Goal: Task Accomplishment & Management: Manage account settings

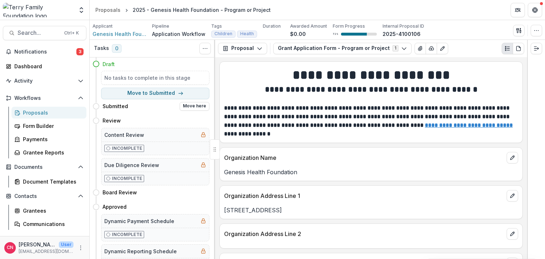
scroll to position [608, 0]
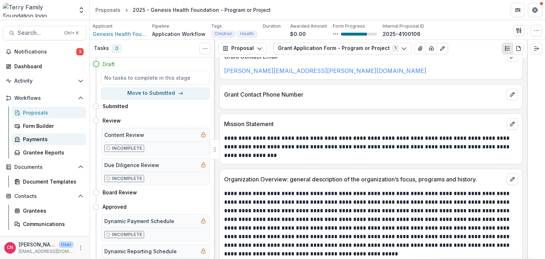
click at [29, 136] on div "Payments" at bounding box center [52, 139] width 58 height 8
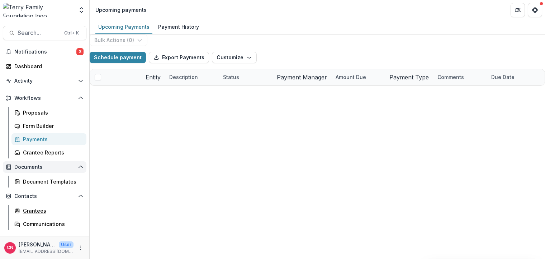
drag, startPoint x: 30, startPoint y: 209, endPoint x: 78, endPoint y: 172, distance: 60.1
click at [30, 209] on div "Grantees" at bounding box center [52, 211] width 58 height 8
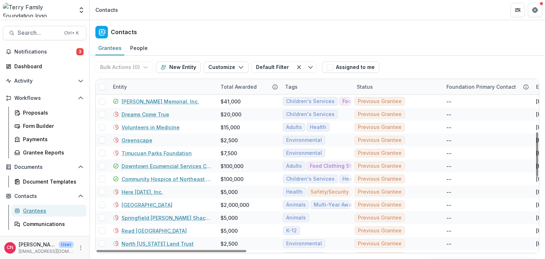
scroll to position [129, 0]
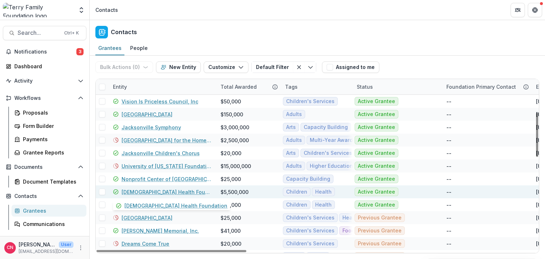
click at [146, 189] on link "[DEMOGRAPHIC_DATA] Health Foundation" at bounding box center [167, 192] width 90 height 8
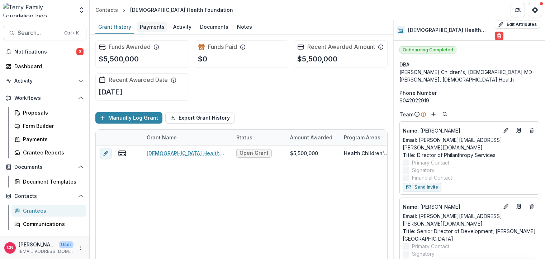
click at [153, 23] on div "Payments" at bounding box center [152, 27] width 30 height 10
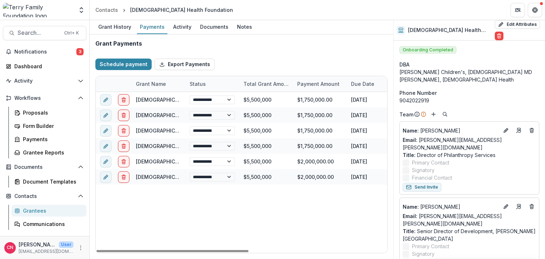
drag, startPoint x: 182, startPoint y: 251, endPoint x: 171, endPoint y: 231, distance: 23.3
click at [172, 250] on div at bounding box center [172, 251] width 152 height 2
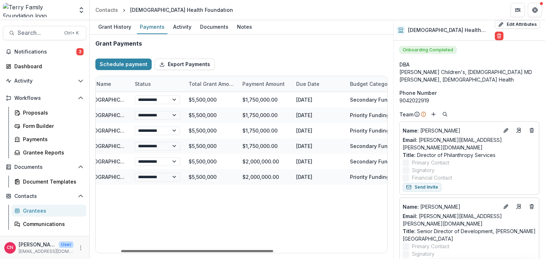
scroll to position [0, 28]
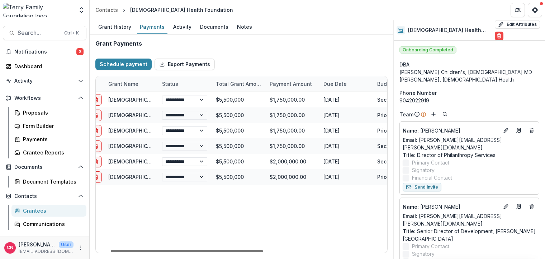
drag, startPoint x: 199, startPoint y: 250, endPoint x: 214, endPoint y: 249, distance: 14.4
click at [214, 250] on div at bounding box center [187, 251] width 152 height 2
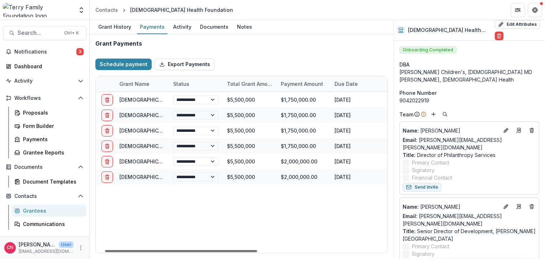
scroll to position [0, 15]
drag, startPoint x: 231, startPoint y: 250, endPoint x: 224, endPoint y: 250, distance: 6.5
click at [224, 250] on div at bounding box center [180, 251] width 152 height 2
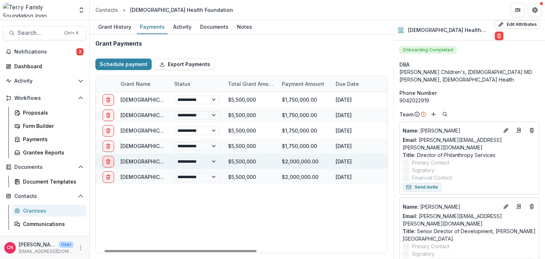
click at [110, 159] on icon "delete" at bounding box center [108, 162] width 6 height 6
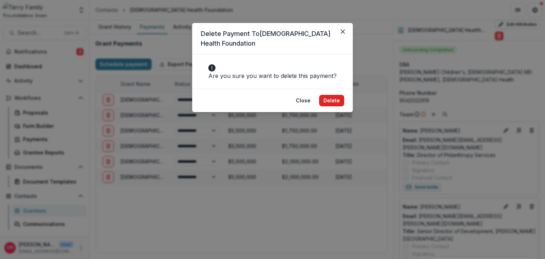
click at [329, 99] on button "Delete" at bounding box center [331, 100] width 25 height 11
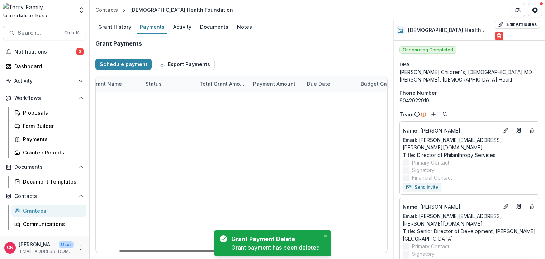
scroll to position [0, 46]
drag, startPoint x: 169, startPoint y: 250, endPoint x: 184, endPoint y: 251, distance: 15.8
click at [184, 251] on div at bounding box center [196, 251] width 152 height 2
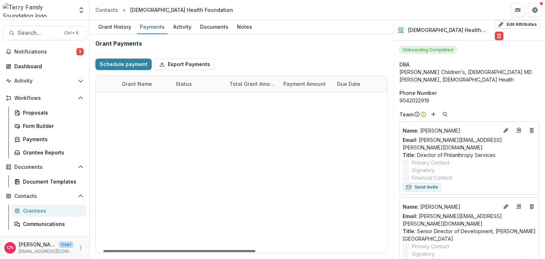
scroll to position [0, 13]
drag, startPoint x: 175, startPoint y: 250, endPoint x: 157, endPoint y: 250, distance: 17.2
click at [157, 250] on div at bounding box center [179, 251] width 152 height 2
click at [109, 145] on icon "delete" at bounding box center [111, 146] width 6 height 6
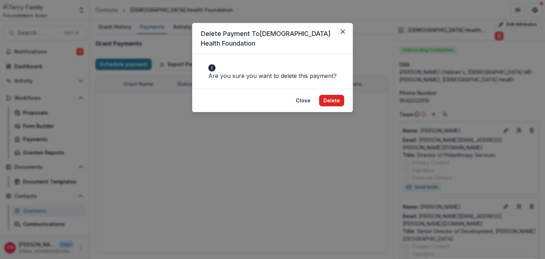
click at [330, 99] on button "Delete" at bounding box center [331, 100] width 25 height 11
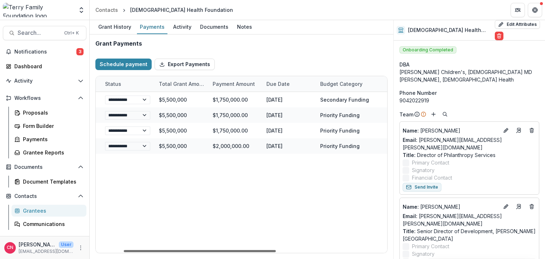
scroll to position [0, 0]
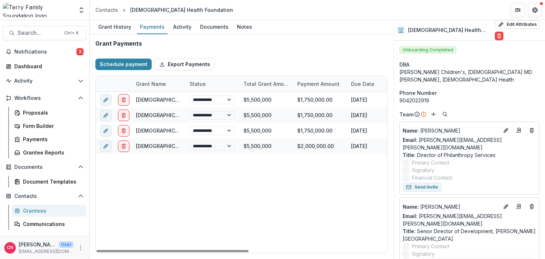
drag, startPoint x: 221, startPoint y: 250, endPoint x: 174, endPoint y: 233, distance: 50.2
click at [177, 250] on div at bounding box center [172, 251] width 152 height 2
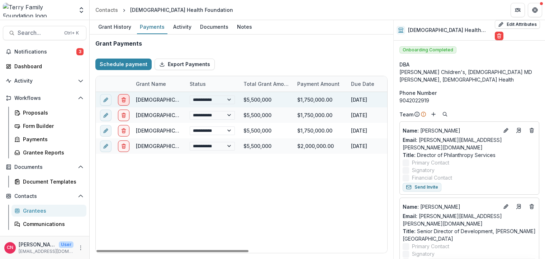
click at [127, 98] on button "delete" at bounding box center [123, 99] width 11 height 11
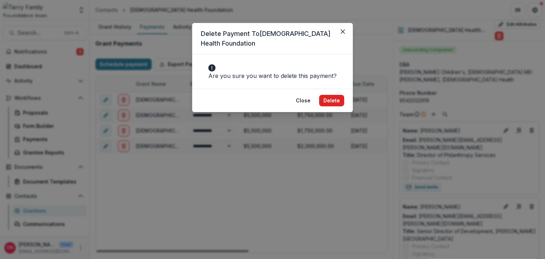
click at [328, 99] on button "Delete" at bounding box center [331, 100] width 25 height 11
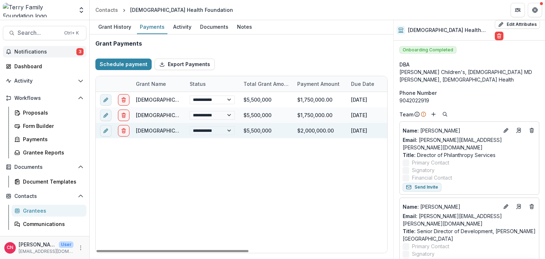
drag, startPoint x: 39, startPoint y: 50, endPoint x: 55, endPoint y: 49, distance: 16.2
click at [38, 50] on span "Notifications" at bounding box center [45, 52] width 62 height 6
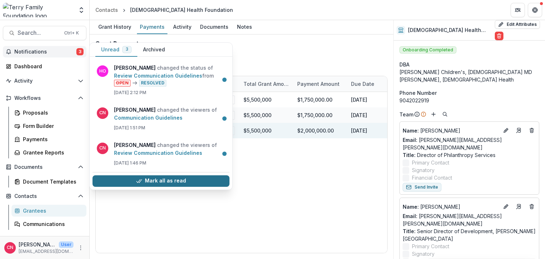
click at [157, 180] on button "Mark all as read" at bounding box center [161, 180] width 137 height 11
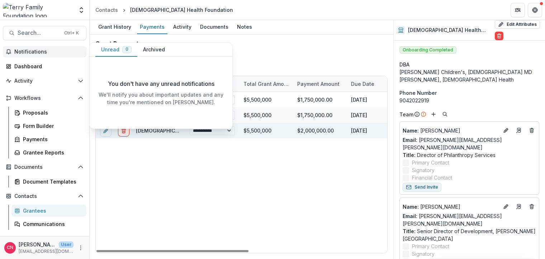
click at [28, 51] on span "Notifications" at bounding box center [48, 52] width 69 height 6
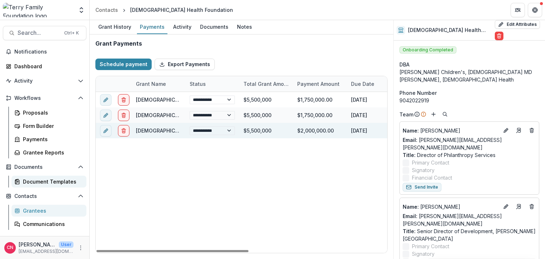
scroll to position [36, 0]
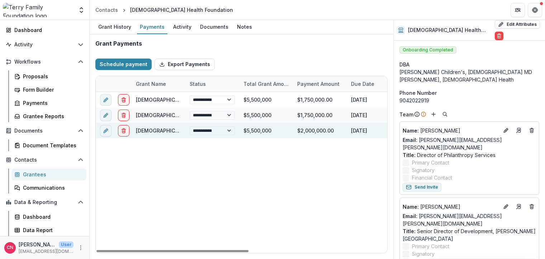
click at [32, 173] on div "Grantees" at bounding box center [52, 174] width 58 height 8
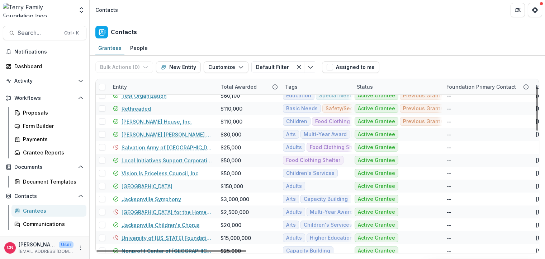
scroll to position [14, 0]
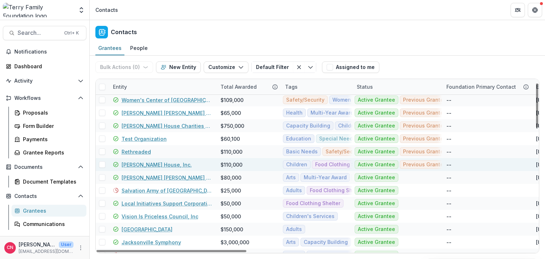
click at [147, 165] on link "[PERSON_NAME] House, Inc." at bounding box center [157, 165] width 70 height 8
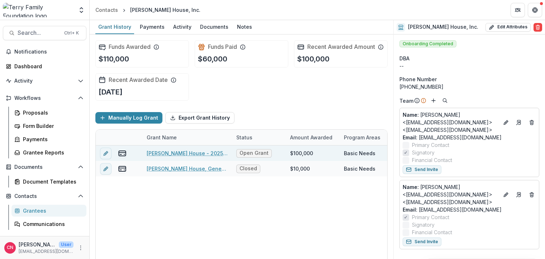
click at [183, 155] on link "[PERSON_NAME] House - 2025 - General Operating Support" at bounding box center [187, 153] width 81 height 8
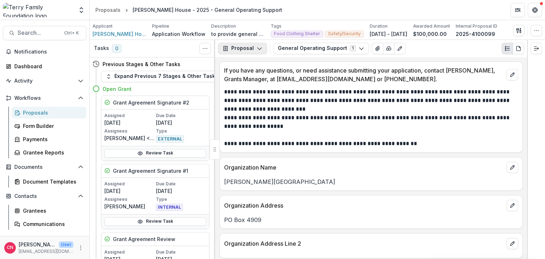
click at [258, 47] on icon "button" at bounding box center [260, 49] width 6 height 6
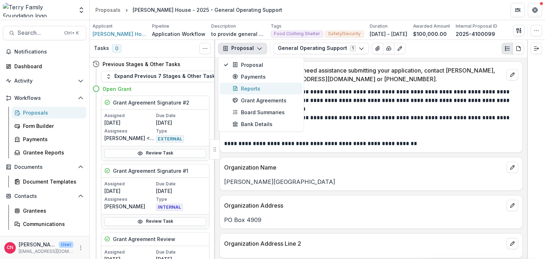
click at [252, 88] on div "Reports" at bounding box center [265, 89] width 66 height 8
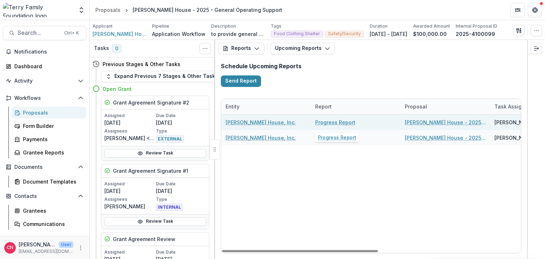
click at [330, 120] on link "Progress Report" at bounding box center [335, 122] width 40 height 8
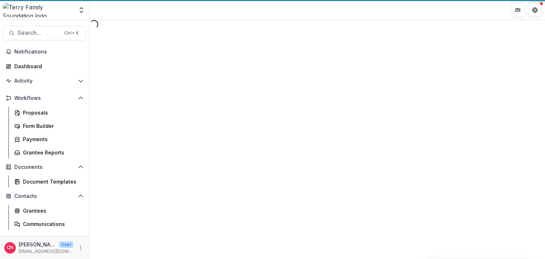
select select "********"
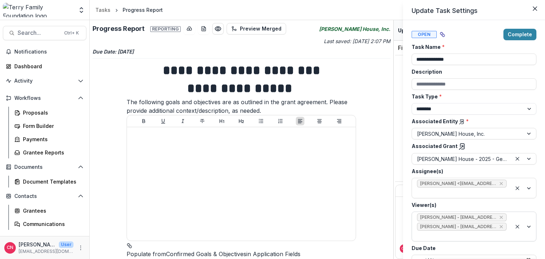
scroll to position [26, 0]
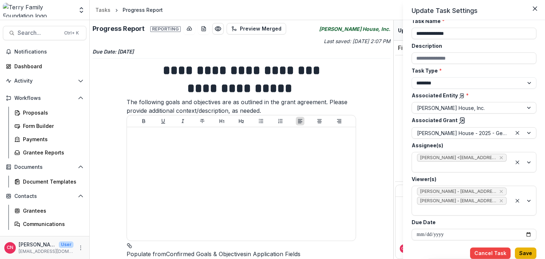
click at [526, 251] on button "Save" at bounding box center [526, 252] width 22 height 11
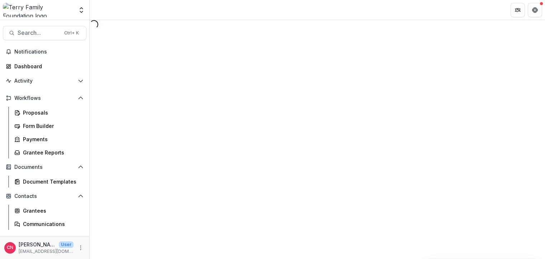
select select "********"
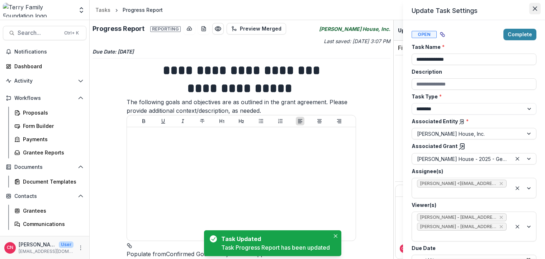
click at [536, 6] on icon "Close" at bounding box center [535, 8] width 4 height 4
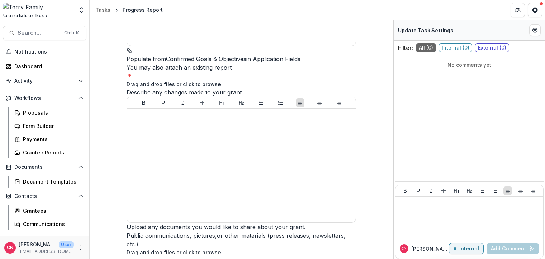
scroll to position [0, 0]
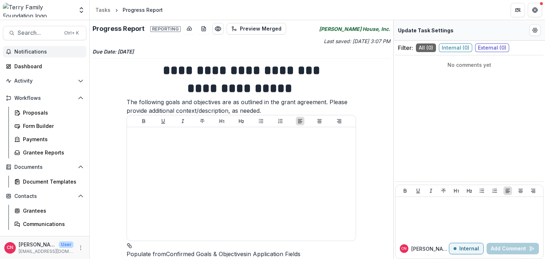
click at [13, 51] on button "Notifications" at bounding box center [45, 51] width 84 height 11
click at [20, 65] on div "Dashboard" at bounding box center [47, 66] width 66 height 8
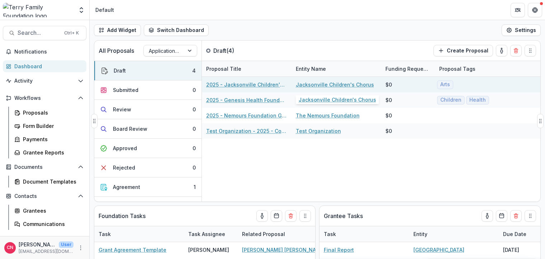
click at [309, 82] on link "Jacksonville Children's Chorus" at bounding box center [335, 85] width 78 height 8
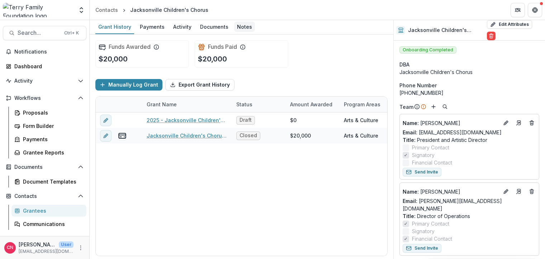
click at [244, 26] on div "Notes" at bounding box center [244, 27] width 21 height 10
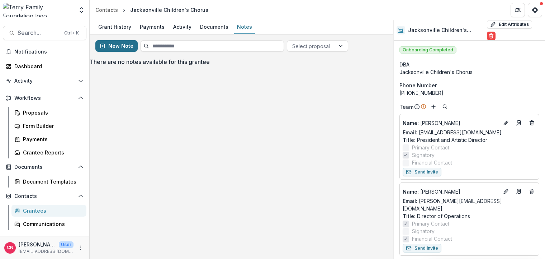
click at [117, 46] on button "New Note" at bounding box center [116, 45] width 42 height 11
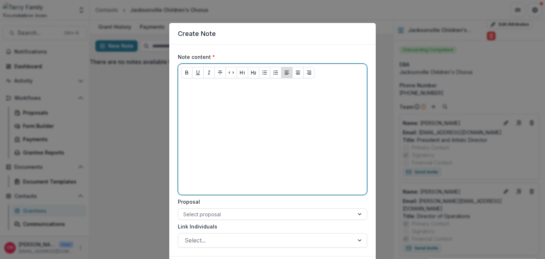
click at [212, 85] on p at bounding box center [272, 88] width 183 height 8
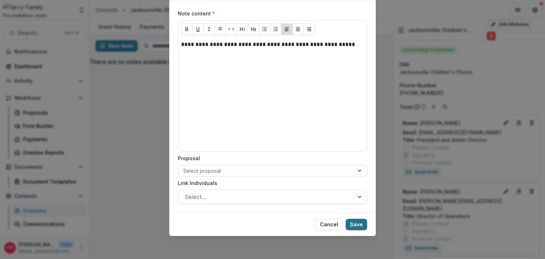
click at [355, 223] on button "Save" at bounding box center [357, 223] width 22 height 11
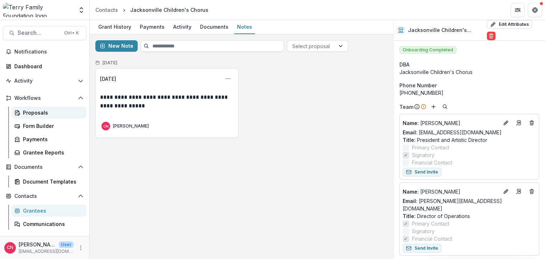
click at [29, 111] on div "Proposals" at bounding box center [52, 113] width 58 height 8
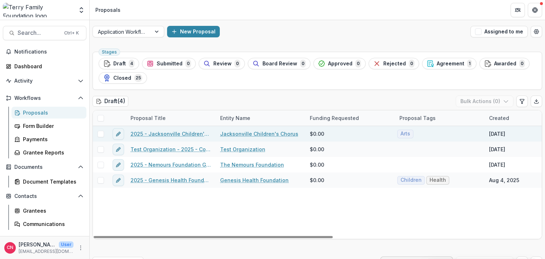
click at [100, 131] on span at bounding box center [101, 134] width 6 height 6
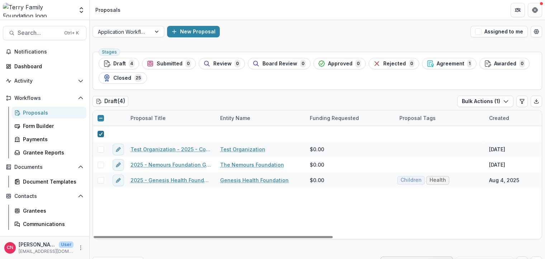
click at [99, 134] on icon at bounding box center [101, 134] width 4 height 4
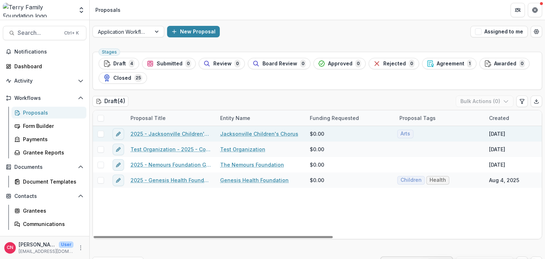
click at [251, 135] on link "Jacksonville Children's Chorus" at bounding box center [259, 134] width 78 height 8
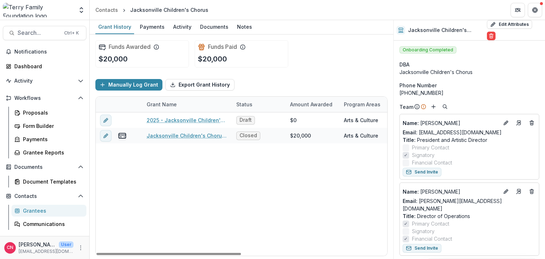
click at [36, 208] on div "Grantees" at bounding box center [52, 211] width 58 height 8
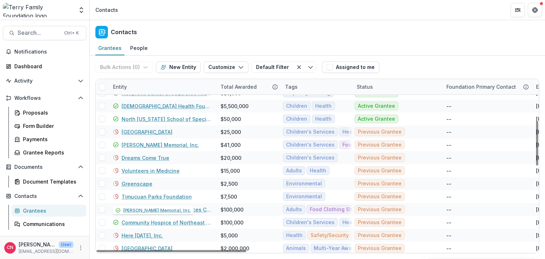
scroll to position [143, 0]
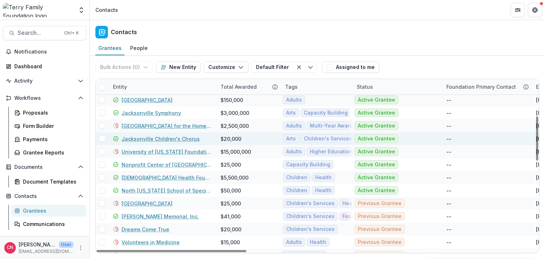
click at [169, 136] on link "Jacksonville Children's Chorus" at bounding box center [161, 139] width 78 height 8
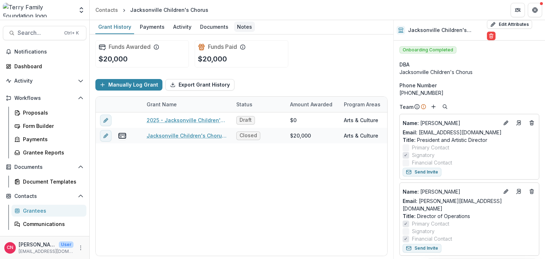
click at [242, 25] on div "Notes" at bounding box center [244, 27] width 21 height 10
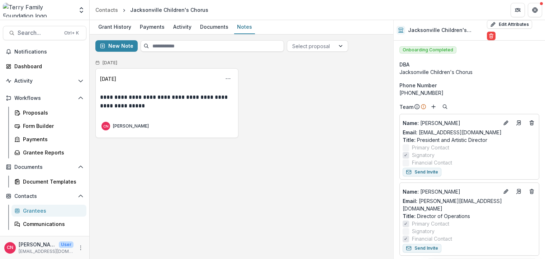
click at [152, 106] on p "**********" at bounding box center [167, 101] width 134 height 17
click at [156, 106] on p "**********" at bounding box center [167, 101] width 134 height 17
click at [114, 97] on p "**********" at bounding box center [167, 101] width 134 height 17
click at [123, 43] on button "New Note" at bounding box center [116, 45] width 42 height 11
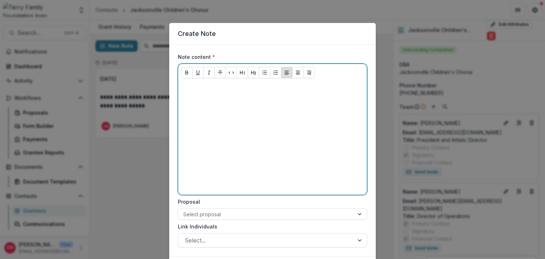
click at [189, 85] on p at bounding box center [272, 88] width 183 height 8
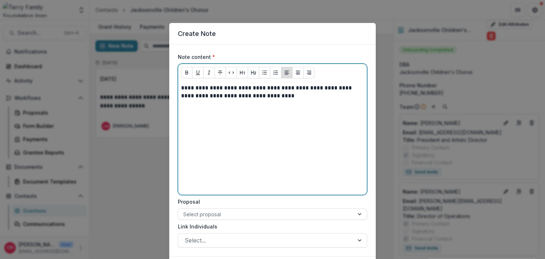
click at [260, 109] on div "**********" at bounding box center [272, 138] width 183 height 108
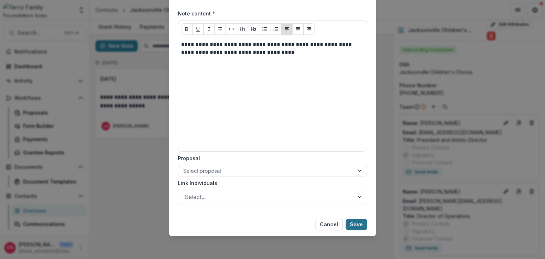
click at [358, 222] on button "Save" at bounding box center [357, 223] width 22 height 11
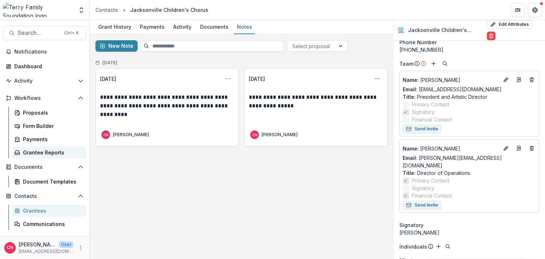
scroll to position [36, 0]
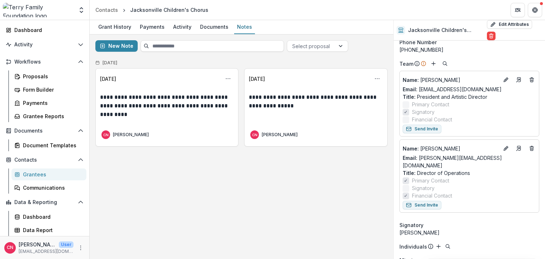
click at [39, 173] on div "Grantees" at bounding box center [52, 174] width 58 height 8
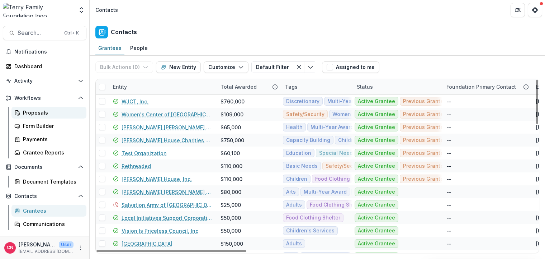
click at [33, 110] on div "Proposals" at bounding box center [52, 113] width 58 height 8
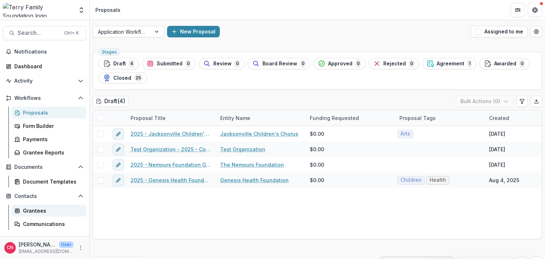
click at [35, 208] on div "Grantees" at bounding box center [52, 211] width 58 height 8
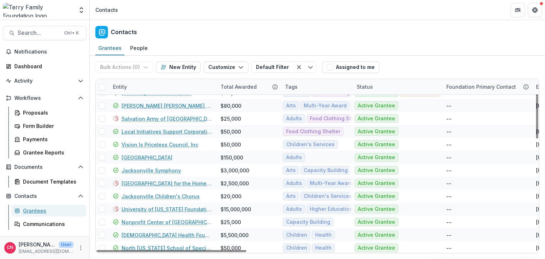
scroll to position [43, 0]
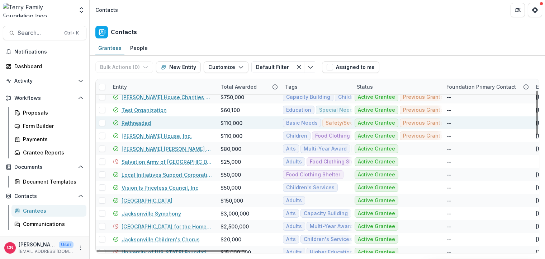
click at [142, 124] on link "Rethreaded" at bounding box center [136, 123] width 29 height 8
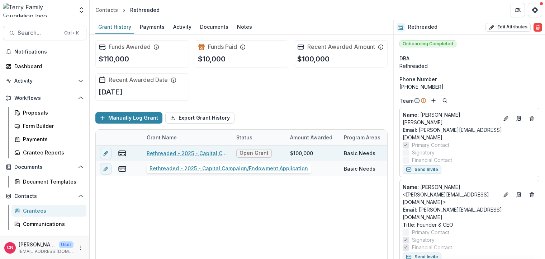
click at [193, 151] on link "Rethreaded - 2025 - Capital Campaign/Endowment Application" at bounding box center [187, 153] width 81 height 8
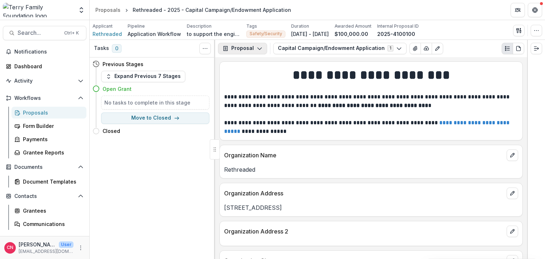
click at [257, 46] on icon "button" at bounding box center [260, 49] width 6 height 6
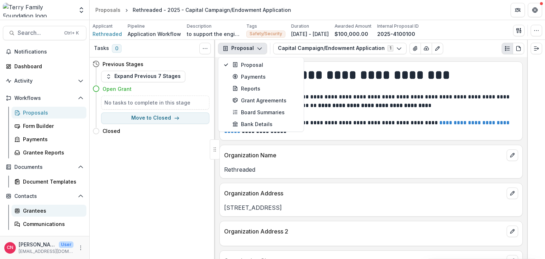
click at [31, 209] on div "Grantees" at bounding box center [52, 211] width 58 height 8
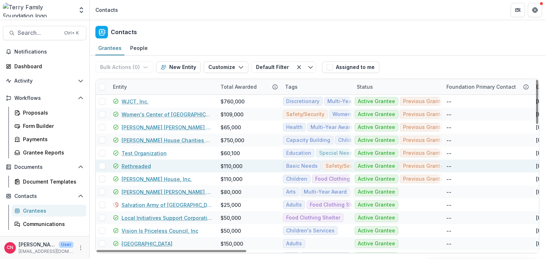
click at [134, 165] on link "Rethreaded" at bounding box center [136, 166] width 29 height 8
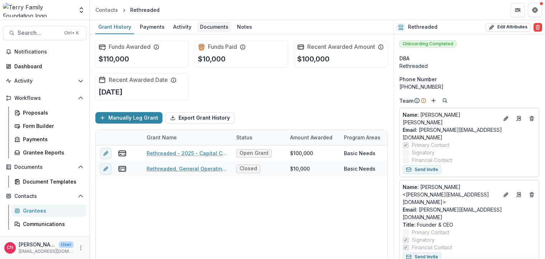
click at [207, 24] on div "Documents" at bounding box center [214, 27] width 34 height 10
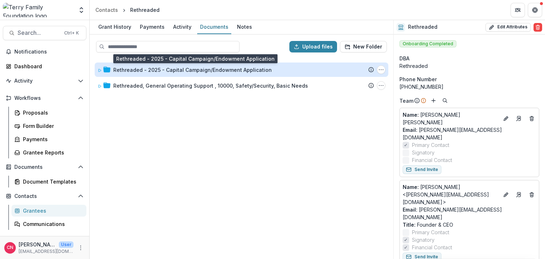
click at [142, 67] on div "Rethreaded - 2025 - Capital Campaign/Endowment Application" at bounding box center [192, 70] width 159 height 8
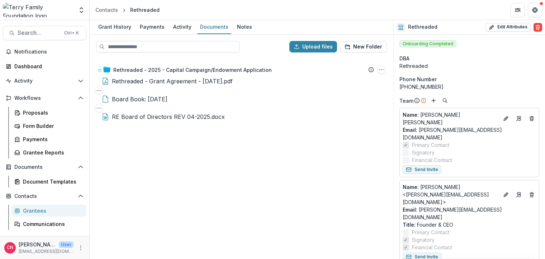
click at [35, 207] on div "Grantees" at bounding box center [52, 211] width 58 height 8
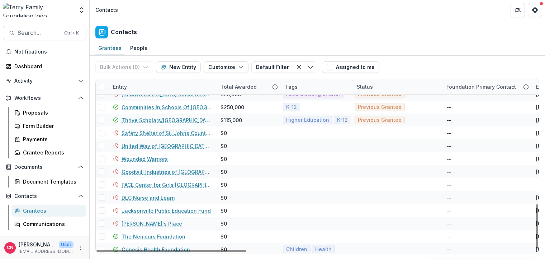
scroll to position [488, 0]
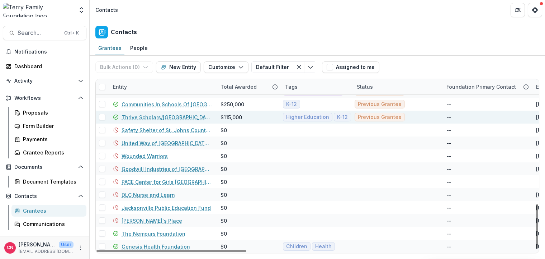
click at [147, 117] on link "Thrive Scholars/[GEOGRAPHIC_DATA]" at bounding box center [167, 117] width 90 height 8
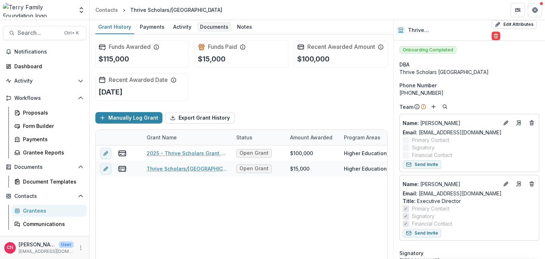
click at [221, 24] on div "Documents" at bounding box center [214, 27] width 34 height 10
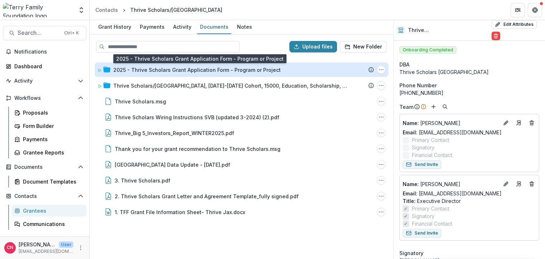
click at [162, 67] on div "2025 - Thrive Scholars Grant Application Form - Program or Project" at bounding box center [196, 70] width 167 height 8
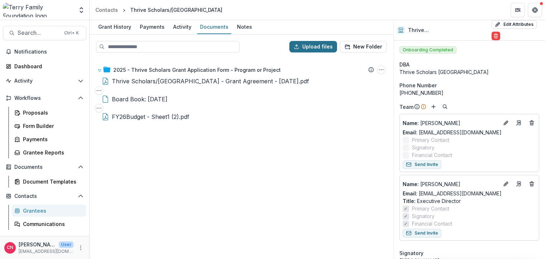
click at [308, 42] on button "Upload files" at bounding box center [313, 46] width 48 height 11
type input "**********"
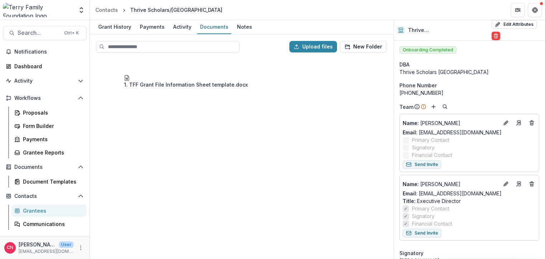
scroll to position [96, 0]
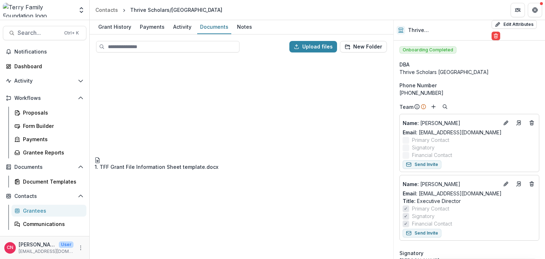
drag, startPoint x: 139, startPoint y: 118, endPoint x: 167, endPoint y: 77, distance: 49.2
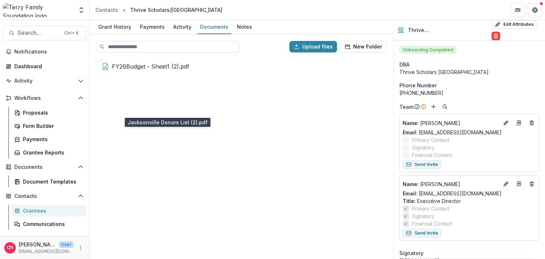
scroll to position [0, 0]
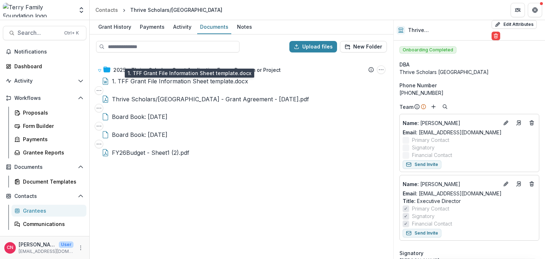
click at [149, 83] on div "1. TFF Grant File Information Sheet template.docx" at bounding box center [180, 81] width 136 height 9
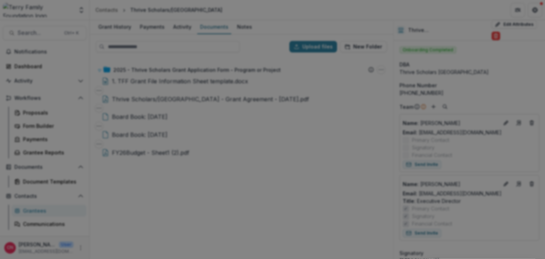
click at [529, 14] on button "Close" at bounding box center [534, 8] width 11 height 11
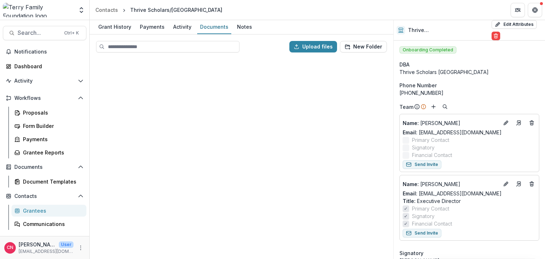
scroll to position [129, 0]
click at [35, 208] on div "Grantees" at bounding box center [52, 211] width 58 height 8
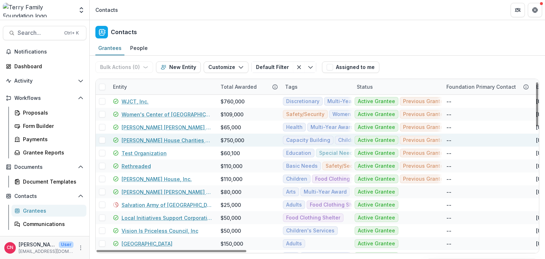
scroll to position [43, 0]
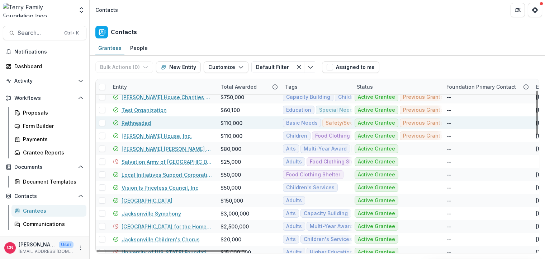
click at [134, 124] on link "Rethreaded" at bounding box center [136, 123] width 29 height 8
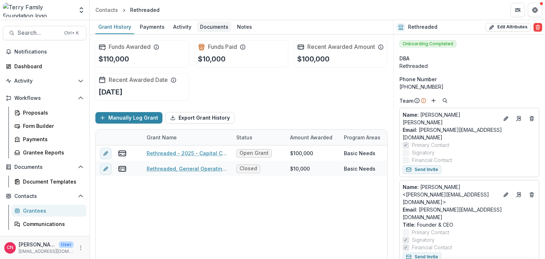
click at [208, 25] on div "Documents" at bounding box center [214, 27] width 34 height 10
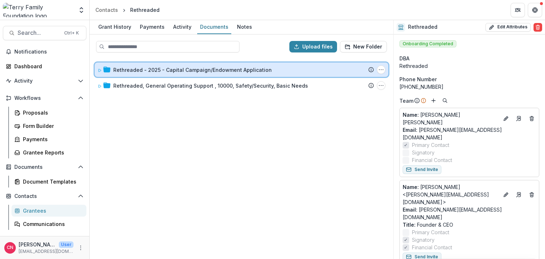
click at [99, 66] on span at bounding box center [100, 70] width 4 height 8
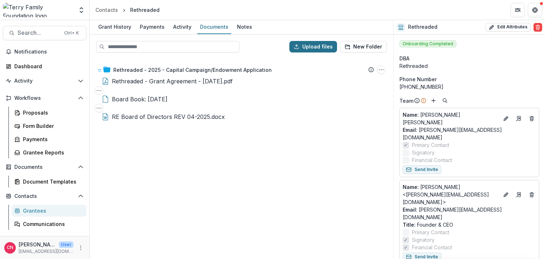
click at [317, 46] on button "Upload files" at bounding box center [313, 46] width 48 height 11
type input "**********"
drag, startPoint x: 203, startPoint y: 214, endPoint x: 222, endPoint y: 78, distance: 138.0
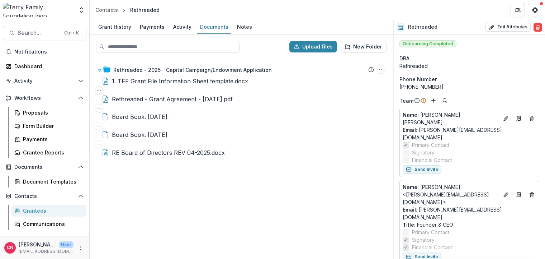
click at [39, 209] on div "Grantees" at bounding box center [52, 211] width 58 height 8
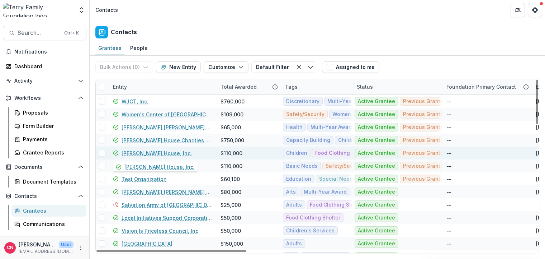
click at [140, 151] on link "[PERSON_NAME] House, Inc." at bounding box center [157, 153] width 70 height 8
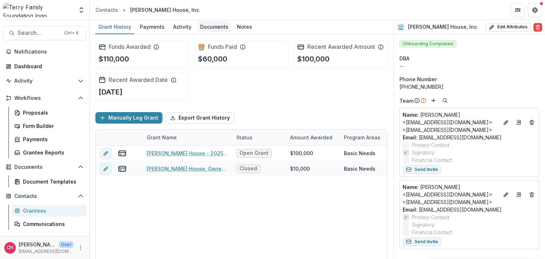
click at [208, 25] on div "Documents" at bounding box center [214, 27] width 34 height 10
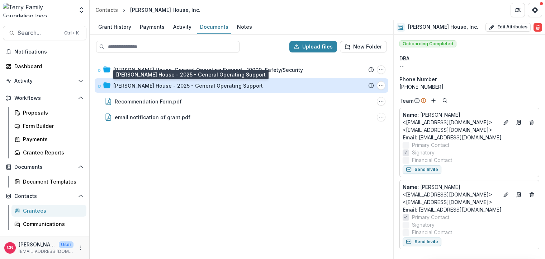
click at [127, 83] on div "[PERSON_NAME] House - 2025 - General Operating Support" at bounding box center [188, 86] width 150 height 8
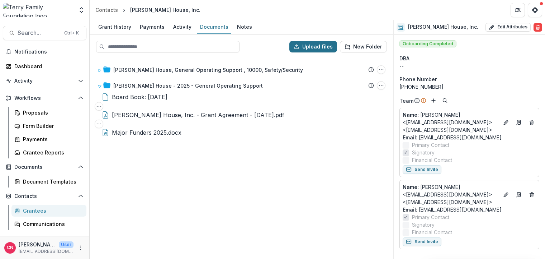
click at [309, 45] on button "Upload files" at bounding box center [313, 46] width 48 height 11
type input "**********"
drag, startPoint x: 159, startPoint y: 230, endPoint x: 167, endPoint y: 101, distance: 129.0
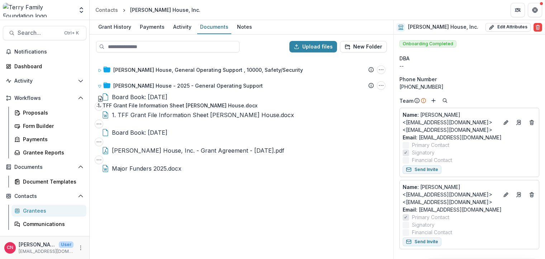
drag, startPoint x: 172, startPoint y: 111, endPoint x: 175, endPoint y: 100, distance: 11.5
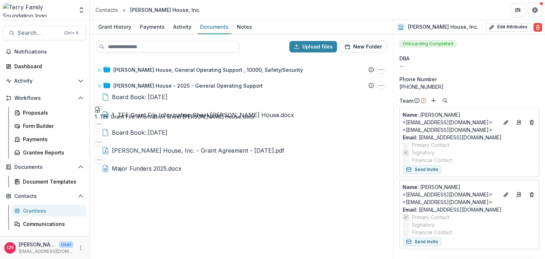
click at [175, 110] on div "1. TFF Grant File Information Sheet [PERSON_NAME] House.docx" at bounding box center [203, 114] width 182 height 9
drag, startPoint x: 184, startPoint y: 114, endPoint x: 185, endPoint y: 103, distance: 10.8
click at [185, 110] on div "1. TFF Grant File Information Sheet [PERSON_NAME] House.docx" at bounding box center [203, 114] width 182 height 9
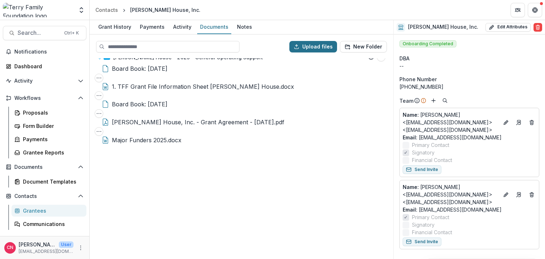
click at [317, 47] on button "Upload files" at bounding box center [313, 46] width 48 height 11
type input "**********"
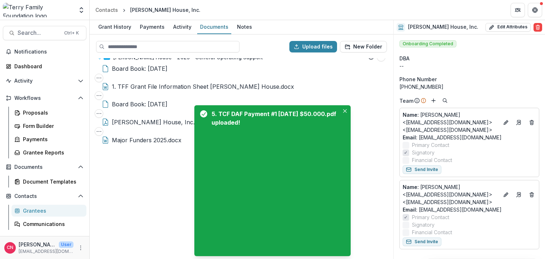
scroll to position [44, 0]
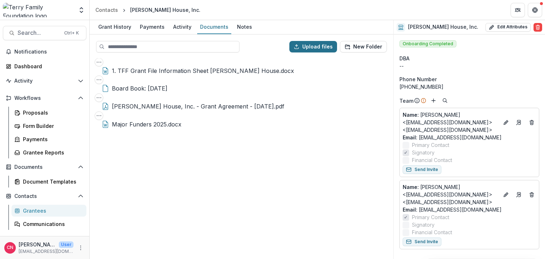
click at [307, 46] on button "Upload files" at bounding box center [313, 46] width 48 height 11
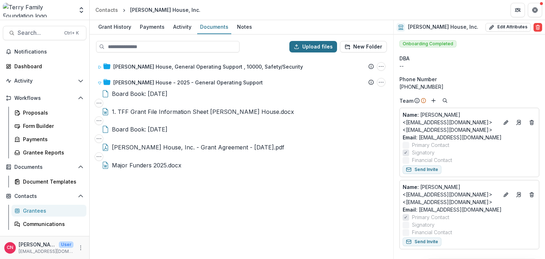
scroll to position [0, 0]
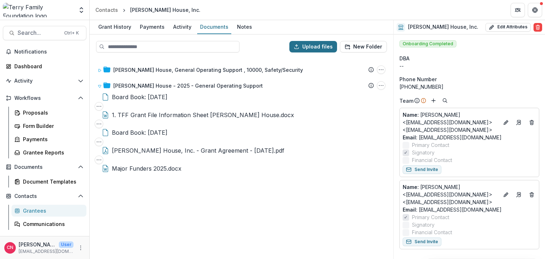
type input "**********"
click at [102, 139] on icon "Board Book: October 21, 2025 Options" at bounding box center [99, 142] width 6 height 6
click at [102, 103] on icon "Board Book: October 21, 2025 Options" at bounding box center [99, 106] width 6 height 6
click at [154, 95] on div "Board Book: [DATE] File Options Download Rename Delete" at bounding box center [242, 102] width 294 height 18
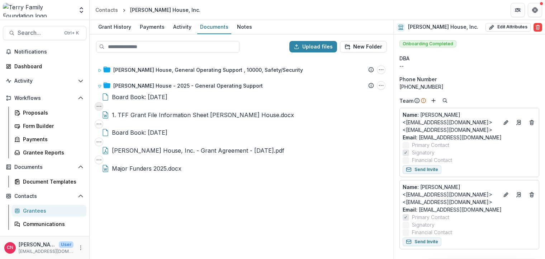
click at [102, 103] on icon "Board Book: October 21, 2025 Options" at bounding box center [99, 106] width 6 height 6
click at [37, 210] on div "Grantees" at bounding box center [52, 211] width 58 height 8
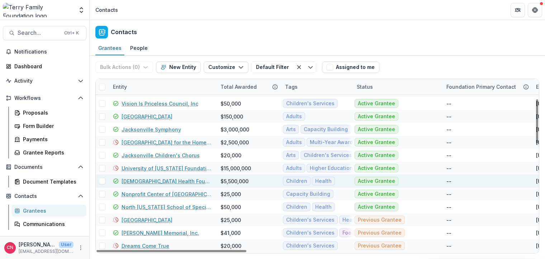
scroll to position [129, 0]
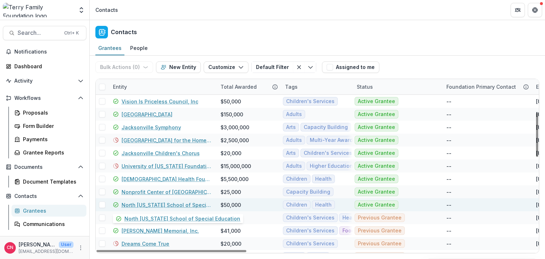
click at [135, 205] on link "North [US_STATE] School of Special Education" at bounding box center [167, 205] width 90 height 8
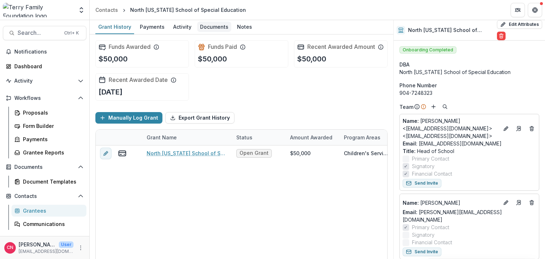
click at [211, 24] on div "Documents" at bounding box center [214, 27] width 34 height 10
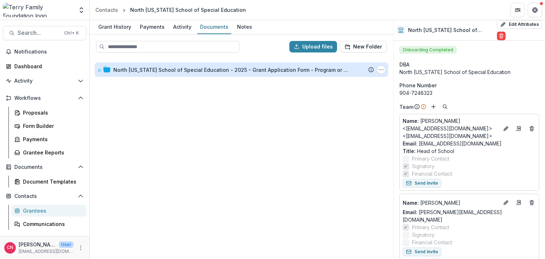
click at [190, 68] on div "North [US_STATE] School of Special Education - 2025 - Grant Application Form - …" at bounding box center [231, 70] width 237 height 8
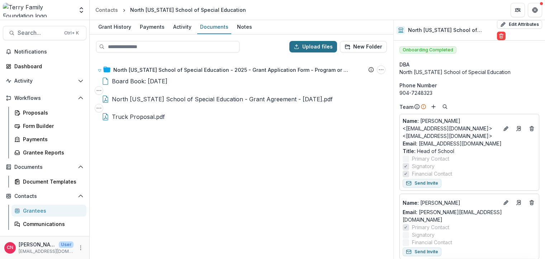
click at [304, 42] on button "Upload files" at bounding box center [313, 46] width 48 height 11
type input "**********"
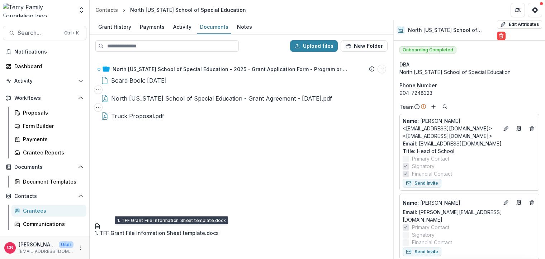
drag, startPoint x: 160, startPoint y: 230, endPoint x: 161, endPoint y: 211, distance: 19.0
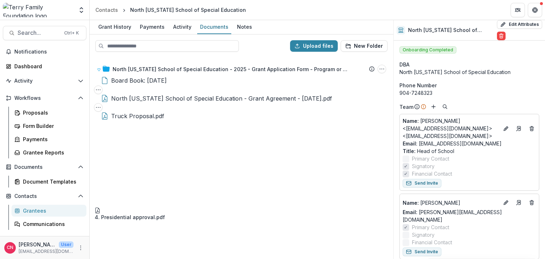
drag, startPoint x: 158, startPoint y: 214, endPoint x: 159, endPoint y: 236, distance: 22.6
click at [34, 210] on div "Grantees" at bounding box center [52, 211] width 58 height 8
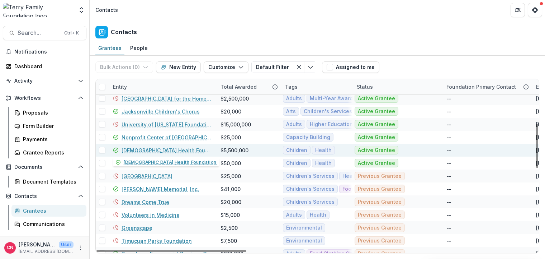
scroll to position [172, 0]
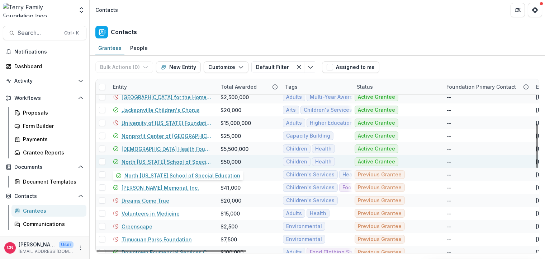
click at [144, 162] on link "North [US_STATE] School of Special Education" at bounding box center [167, 162] width 90 height 8
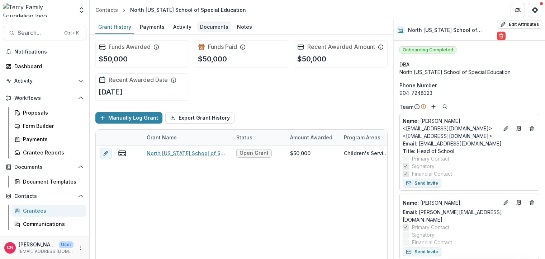
click at [206, 25] on div "Documents" at bounding box center [214, 27] width 34 height 10
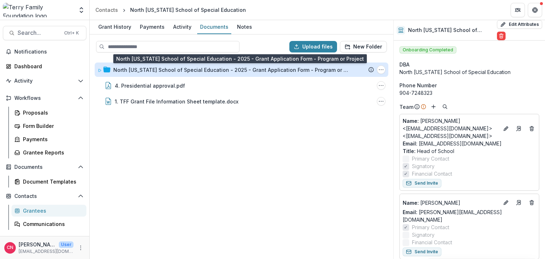
click at [156, 66] on div "North [US_STATE] School of Special Education - 2025 - Grant Application Form - …" at bounding box center [231, 70] width 237 height 8
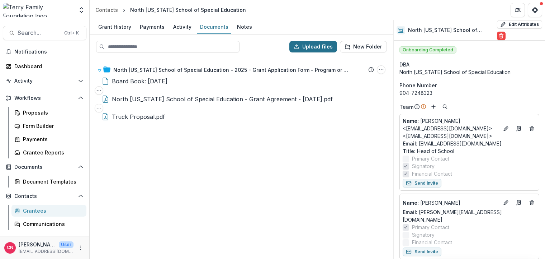
click at [306, 44] on button "Upload files" at bounding box center [313, 46] width 48 height 11
type input "**********"
click at [44, 208] on div "Grantees" at bounding box center [52, 211] width 58 height 8
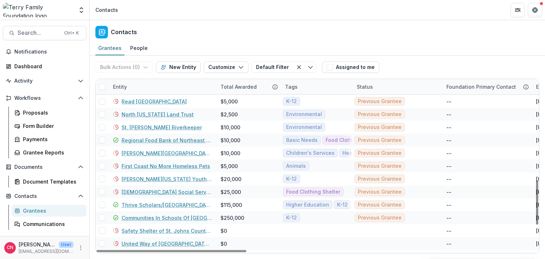
scroll to position [430, 0]
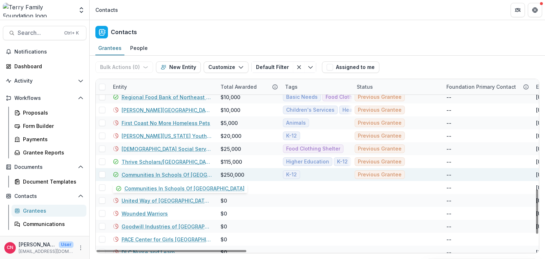
click at [153, 175] on link "Communities In Schools Of [GEOGRAPHIC_DATA]" at bounding box center [167, 175] width 90 height 8
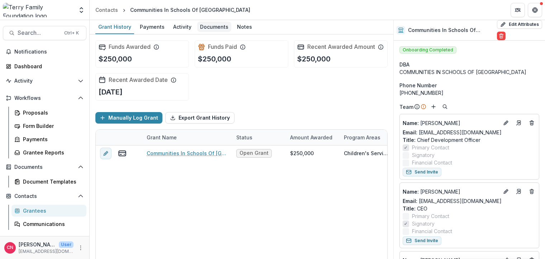
click at [212, 24] on div "Documents" at bounding box center [214, 27] width 34 height 10
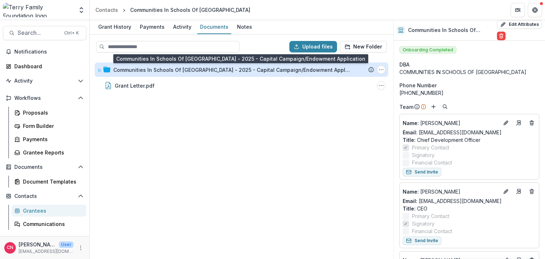
click at [128, 70] on div "Communities In Schools Of [GEOGRAPHIC_DATA] - 2025 - Capital Campaign/Endowment…" at bounding box center [231, 70] width 237 height 8
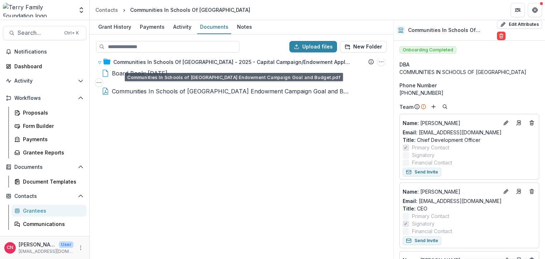
scroll to position [11, 0]
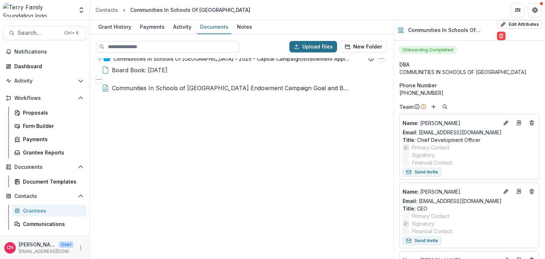
click at [308, 46] on button "Upload files" at bounding box center [313, 46] width 48 height 11
type input "**********"
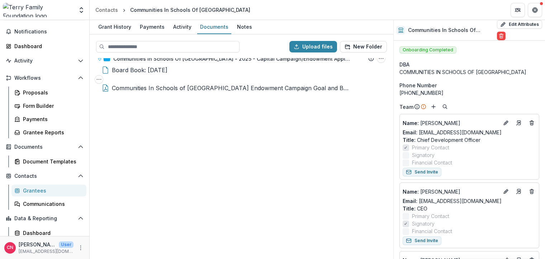
scroll to position [36, 0]
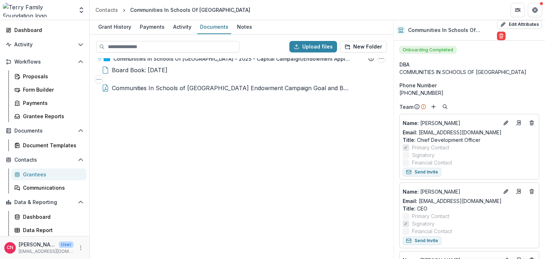
click at [29, 172] on div "Grantees" at bounding box center [52, 174] width 58 height 8
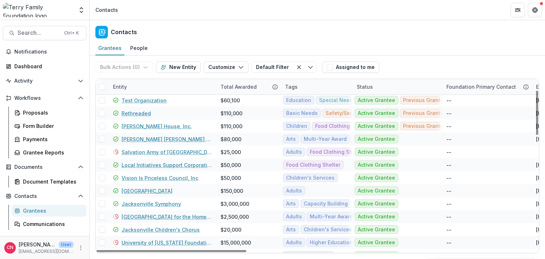
scroll to position [43, 0]
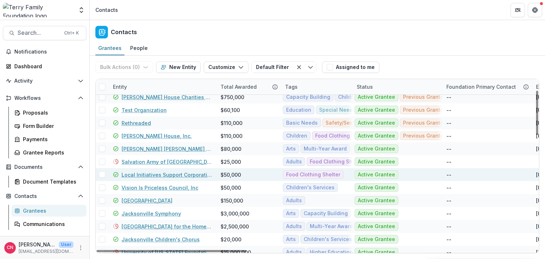
click at [153, 172] on link "Local Initiatives Support Corporation" at bounding box center [167, 175] width 90 height 8
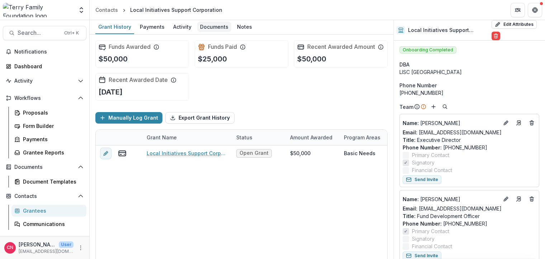
click at [217, 23] on div "Documents" at bounding box center [214, 27] width 34 height 10
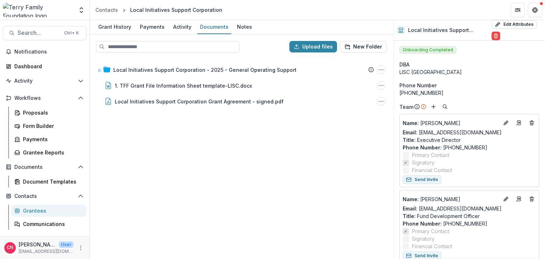
click at [35, 209] on div "Grantees" at bounding box center [52, 211] width 58 height 8
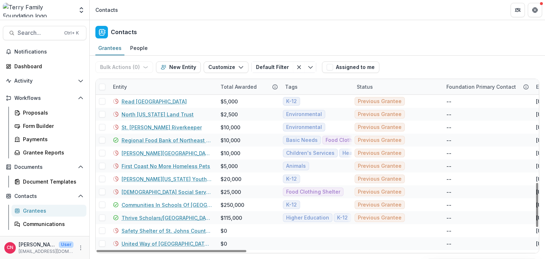
scroll to position [430, 0]
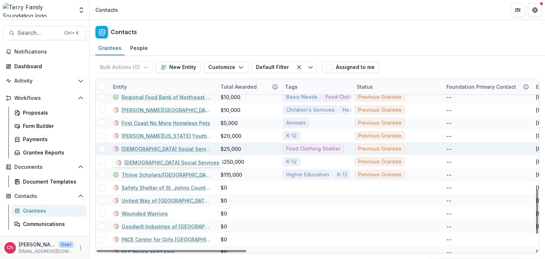
click at [135, 148] on link "[DEMOGRAPHIC_DATA] Social Services" at bounding box center [167, 149] width 90 height 8
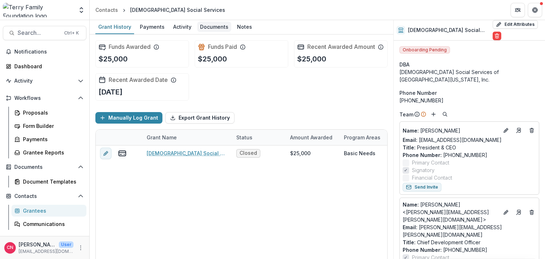
click at [207, 25] on div "Documents" at bounding box center [214, 27] width 34 height 10
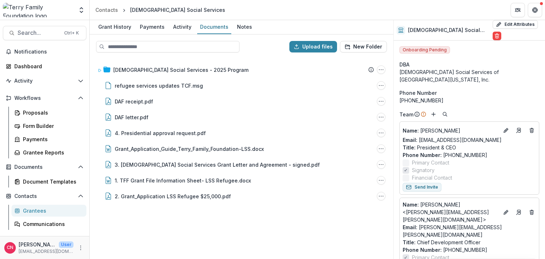
click at [35, 208] on div "Grantees" at bounding box center [52, 211] width 58 height 8
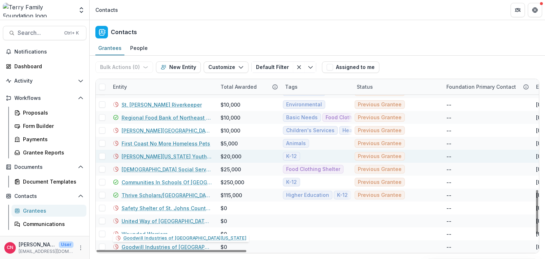
scroll to position [402, 0]
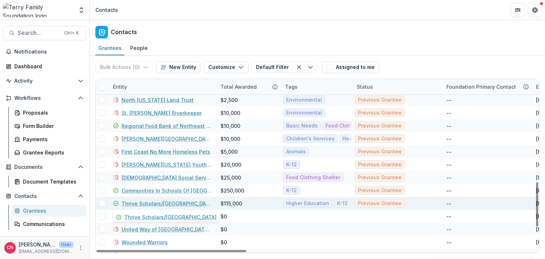
click at [137, 201] on link "Thrive Scholars/[GEOGRAPHIC_DATA]" at bounding box center [167, 203] width 90 height 8
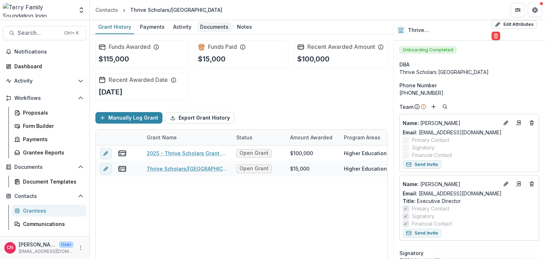
click at [213, 26] on div "Documents" at bounding box center [214, 27] width 34 height 10
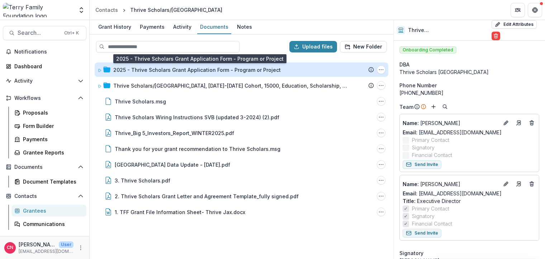
click at [161, 69] on div "2025 - Thrive Scholars Grant Application Form - Program or Project" at bounding box center [196, 70] width 167 height 8
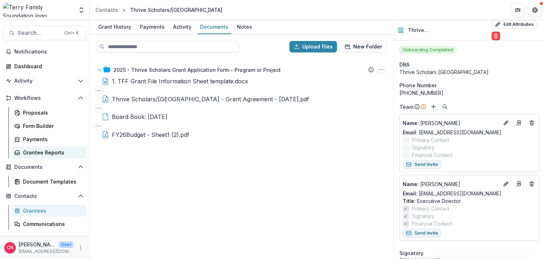
click at [42, 153] on div "Grantee Reports" at bounding box center [52, 152] width 58 height 8
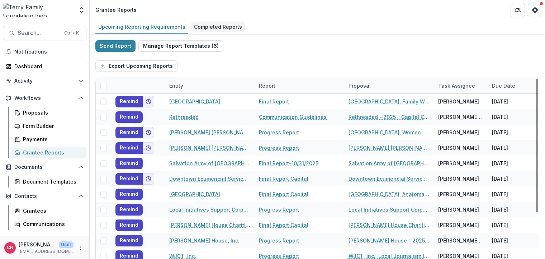
click at [204, 27] on div "Completed Reports" at bounding box center [218, 27] width 54 height 10
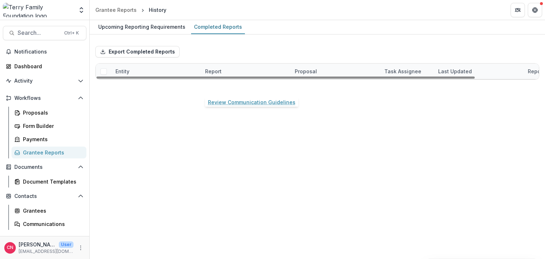
click at [257, 85] on link "Review Communication Guidelines" at bounding box center [245, 87] width 81 height 8
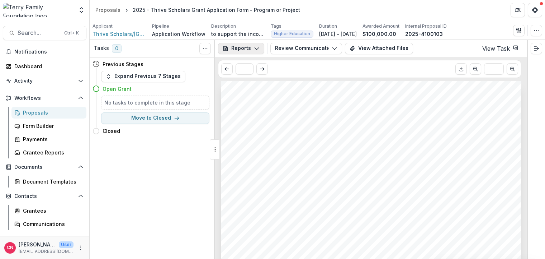
click at [256, 44] on button "Reports" at bounding box center [241, 48] width 46 height 11
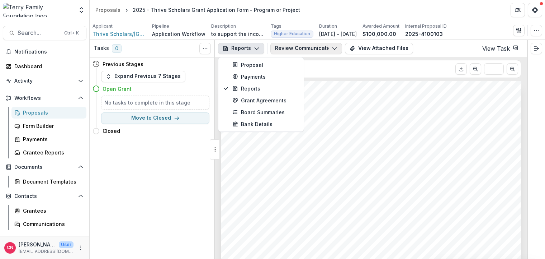
click at [330, 43] on button "Review Communication Guidelines" at bounding box center [306, 48] width 72 height 11
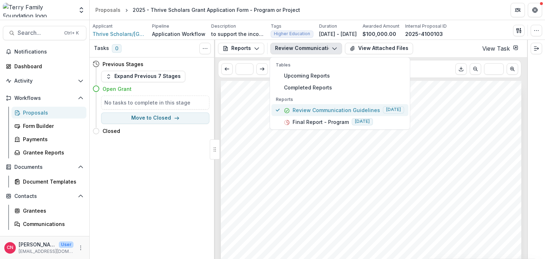
click at [309, 108] on p "Review Communication Guidelines" at bounding box center [337, 110] width 88 height 8
click at [355, 108] on p "Review Communication Guidelines" at bounding box center [337, 110] width 88 height 8
click at [287, 108] on circle "button" at bounding box center [287, 110] width 5 height 5
click at [310, 46] on button "Review Communication Guidelines" at bounding box center [306, 48] width 72 height 11
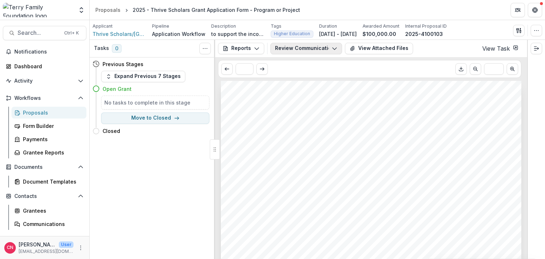
click at [336, 47] on icon "button" at bounding box center [335, 49] width 6 height 6
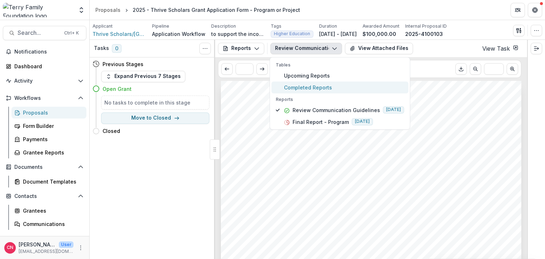
click at [306, 86] on span "Completed Reports" at bounding box center [344, 88] width 120 height 8
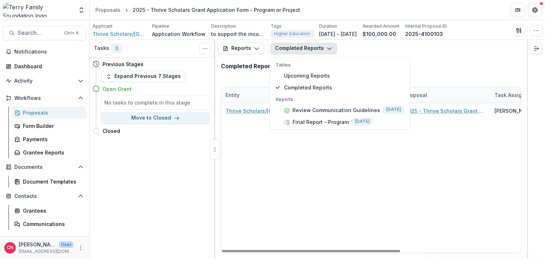
click at [452, 67] on div "Completed Reports" at bounding box center [371, 69] width 312 height 24
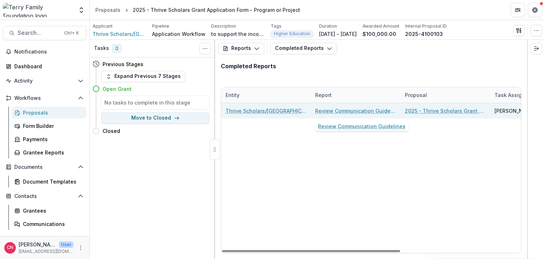
click at [358, 110] on link "Review Communication Guidelines" at bounding box center [355, 111] width 81 height 8
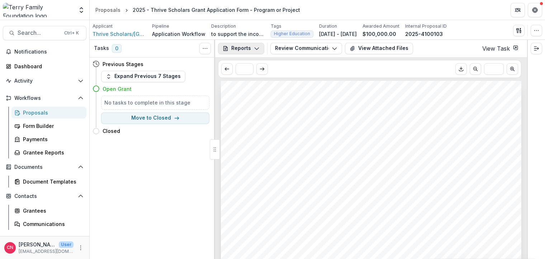
click at [258, 45] on button "Reports" at bounding box center [241, 48] width 46 height 11
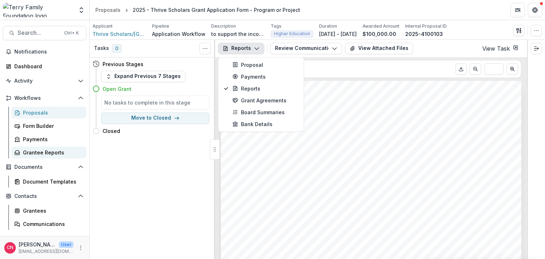
click at [51, 150] on div "Grantee Reports" at bounding box center [52, 152] width 58 height 8
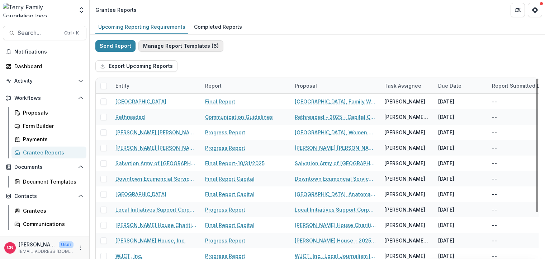
click at [169, 45] on button "Manage Report Templates ( 6 )" at bounding box center [180, 45] width 85 height 11
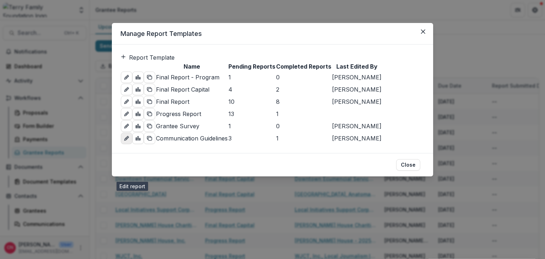
click at [129, 141] on icon "edit-report" at bounding box center [127, 138] width 6 height 6
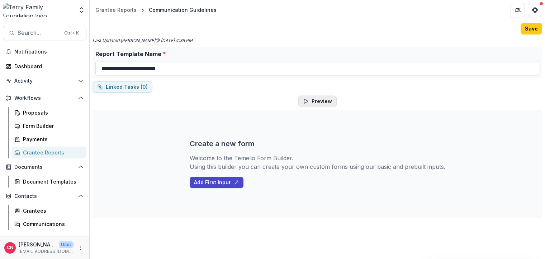
click at [330, 100] on button "Preview" at bounding box center [317, 100] width 38 height 11
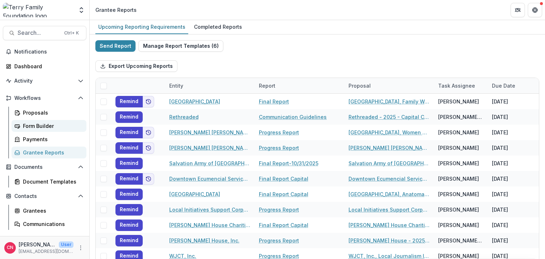
click at [51, 123] on div "Form Builder" at bounding box center [52, 126] width 58 height 8
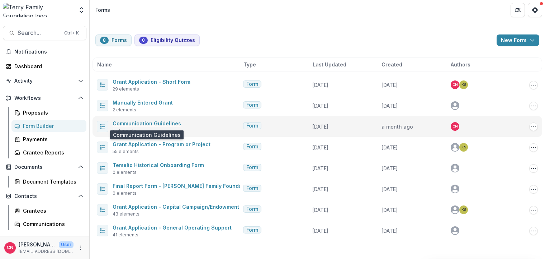
click at [133, 122] on link "Communication Guidelines" at bounding box center [147, 123] width 68 height 6
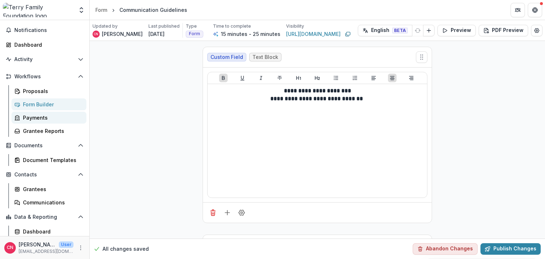
scroll to position [36, 0]
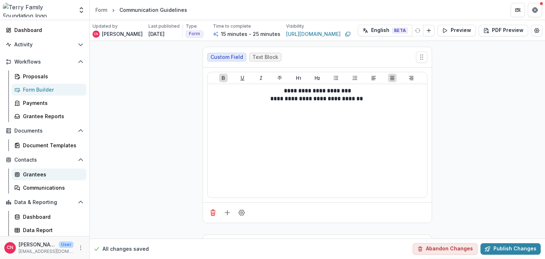
click at [31, 173] on div "Grantees" at bounding box center [52, 174] width 58 height 8
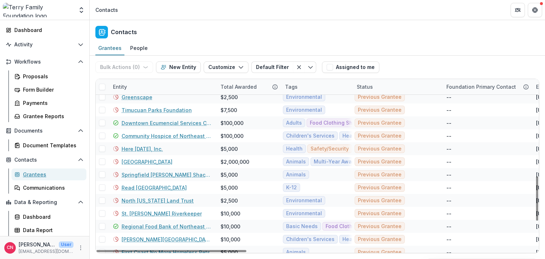
scroll to position [430, 0]
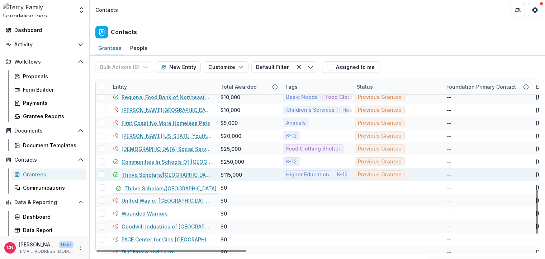
click at [152, 172] on link "Thrive Scholars/[GEOGRAPHIC_DATA]" at bounding box center [167, 175] width 90 height 8
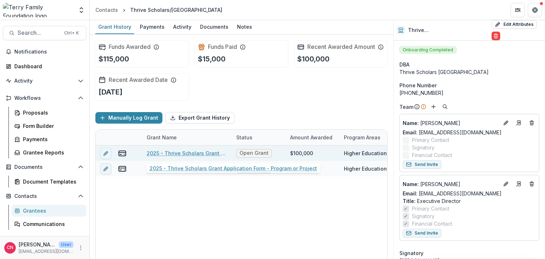
click at [181, 151] on link "2025 - Thrive Scholars Grant Application Form - Program or Project" at bounding box center [187, 153] width 81 height 8
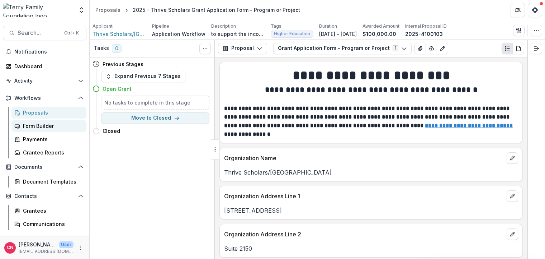
click at [27, 124] on div "Form Builder" at bounding box center [52, 126] width 58 height 8
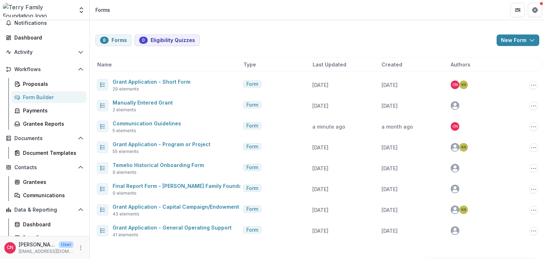
scroll to position [36, 0]
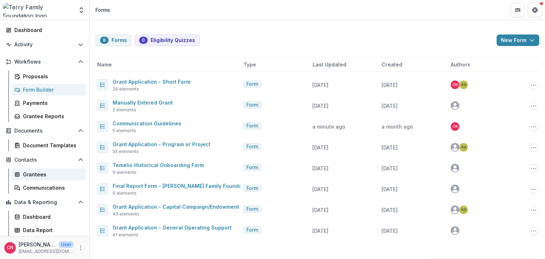
click at [30, 174] on div "Grantees" at bounding box center [52, 174] width 58 height 8
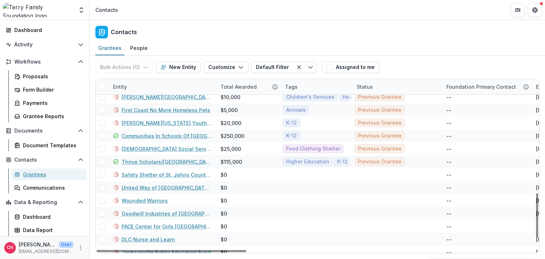
scroll to position [445, 0]
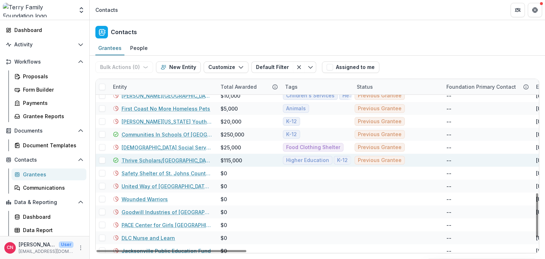
click at [102, 160] on span at bounding box center [102, 160] width 6 height 6
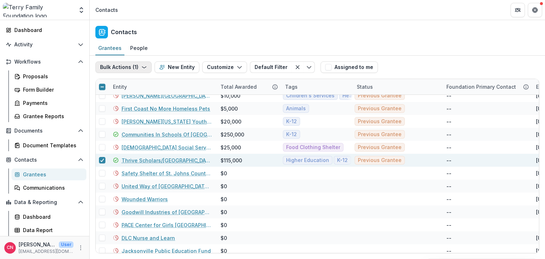
click at [142, 63] on button "Bulk Actions ( 1 )" at bounding box center [123, 66] width 56 height 11
click at [124, 107] on button "Create Tasks" at bounding box center [135, 107] width 77 height 12
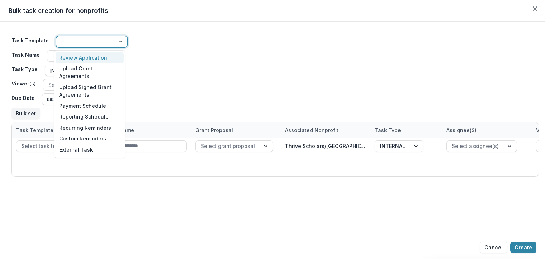
click at [119, 41] on div at bounding box center [120, 41] width 13 height 11
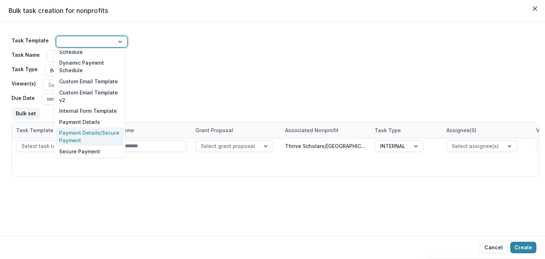
scroll to position [145, 0]
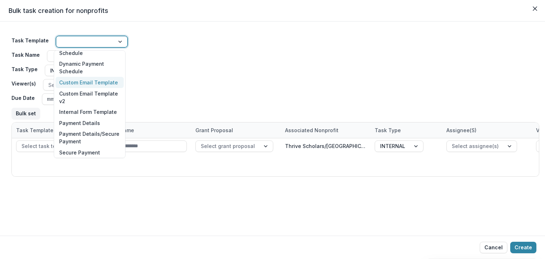
click at [103, 81] on div "Custom Email Template" at bounding box center [90, 82] width 68 height 11
type input "**********"
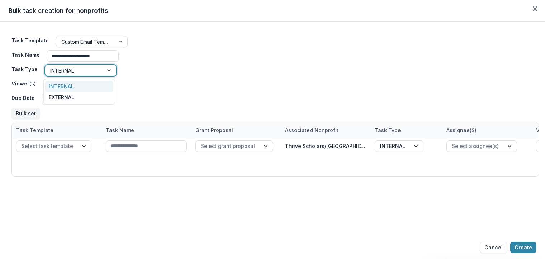
click at [106, 70] on div at bounding box center [109, 70] width 13 height 11
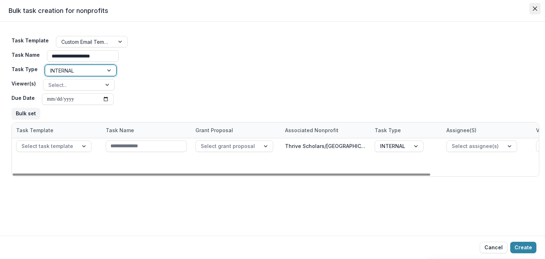
click at [540, 8] on button "Close" at bounding box center [534, 8] width 11 height 11
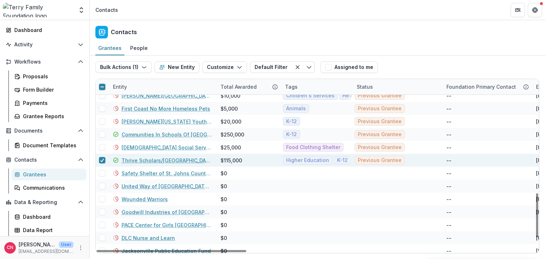
click at [157, 159] on link "Thrive Scholars/[GEOGRAPHIC_DATA]" at bounding box center [167, 160] width 90 height 8
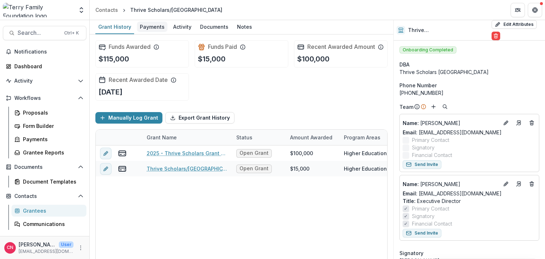
click at [148, 25] on div "Payments" at bounding box center [152, 27] width 30 height 10
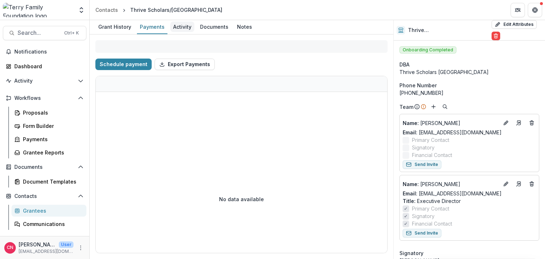
select select "****"
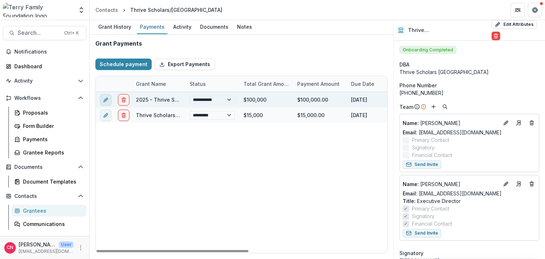
click at [105, 98] on icon "edit" at bounding box center [106, 100] width 6 height 6
select select "*****"
select select "**********"
type input "********"
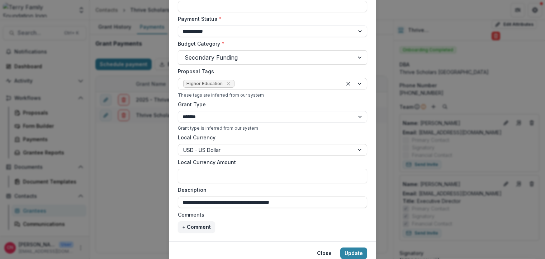
scroll to position [243, 0]
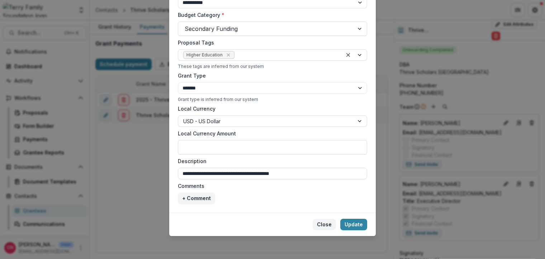
click at [326, 223] on button "Close" at bounding box center [324, 223] width 23 height 11
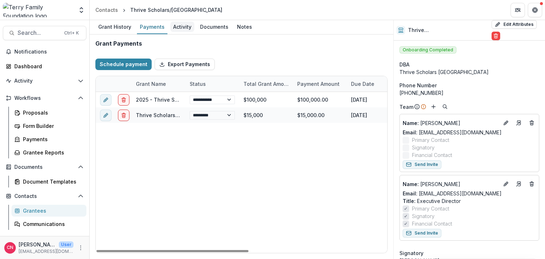
click at [178, 22] on div "Activity" at bounding box center [182, 27] width 24 height 10
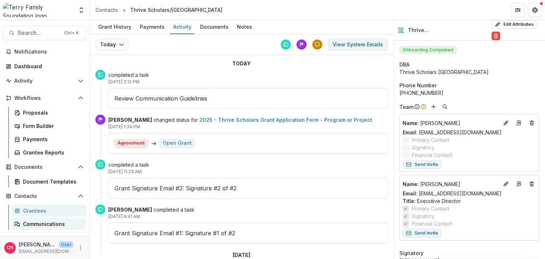
click at [39, 224] on div "Communications" at bounding box center [52, 224] width 58 height 8
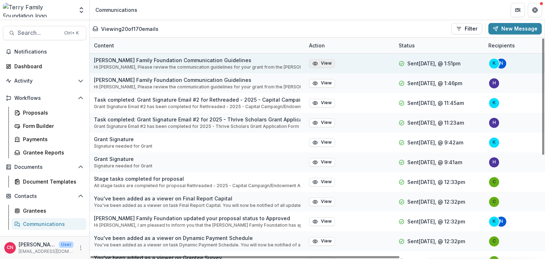
click at [322, 63] on button "View" at bounding box center [322, 63] width 26 height 9
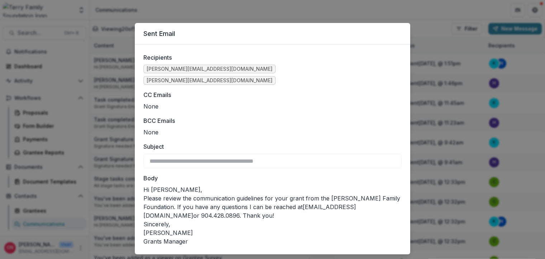
click at [110, 63] on div "**********" at bounding box center [272, 129] width 545 height 259
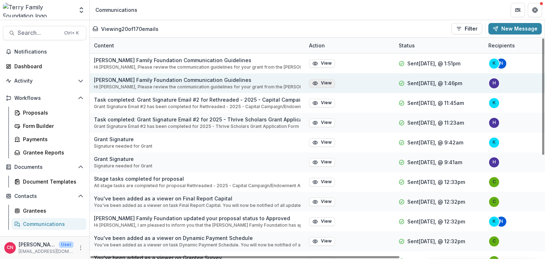
click at [320, 82] on button "View" at bounding box center [322, 83] width 26 height 9
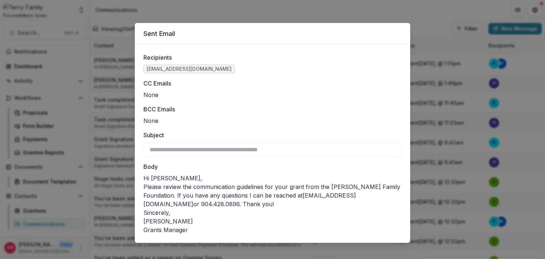
scroll to position [7, 0]
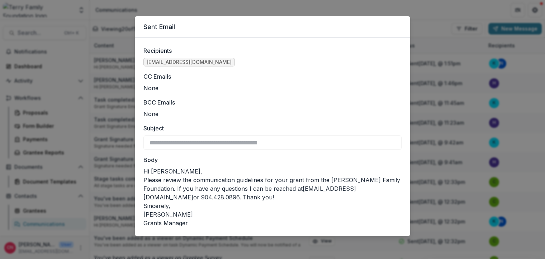
click at [249, 106] on label "BCC Emails" at bounding box center [270, 102] width 254 height 9
click at [23, 97] on div "**********" at bounding box center [272, 129] width 545 height 259
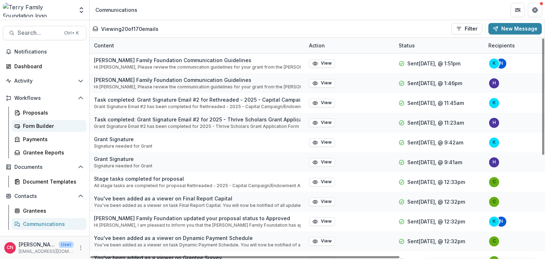
click at [34, 123] on div "Form Builder" at bounding box center [52, 126] width 58 height 8
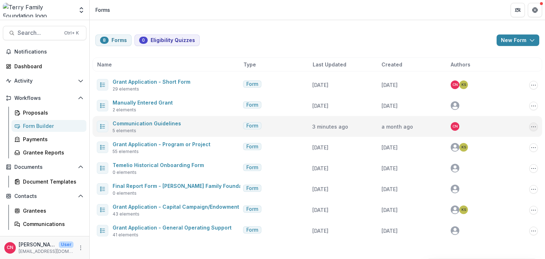
click at [537, 127] on button "Options" at bounding box center [533, 126] width 9 height 9
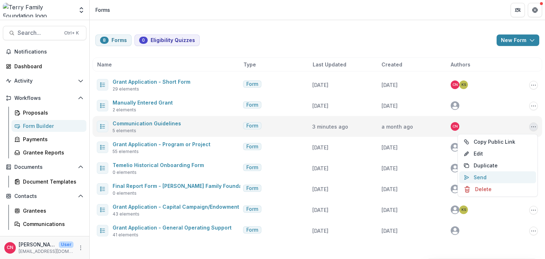
click at [482, 176] on button "Send" at bounding box center [497, 177] width 77 height 12
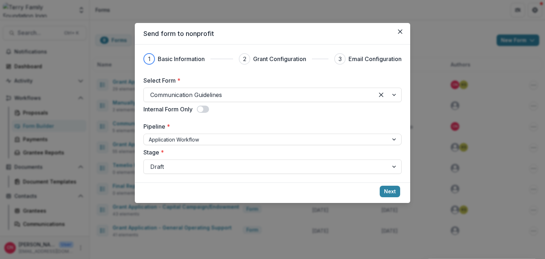
click at [202, 108] on span at bounding box center [201, 109] width 6 height 6
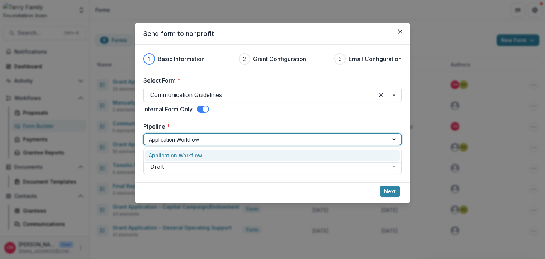
click at [394, 139] on div at bounding box center [394, 139] width 13 height 11
click at [231, 142] on div at bounding box center [266, 139] width 235 height 9
click at [395, 164] on div at bounding box center [394, 167] width 13 height 14
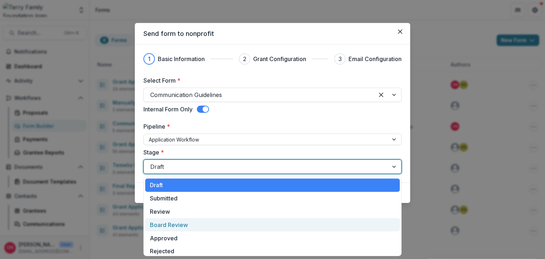
scroll to position [43, 0]
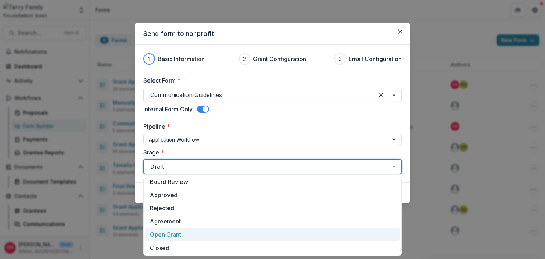
click at [172, 234] on div "Open Grant" at bounding box center [272, 233] width 255 height 13
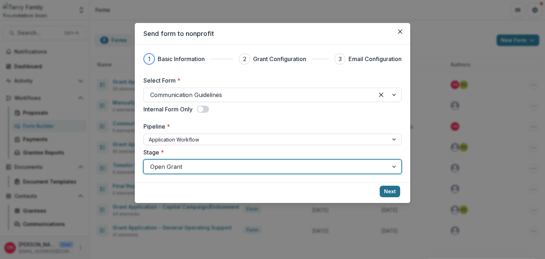
click at [389, 190] on button "Next" at bounding box center [390, 190] width 20 height 11
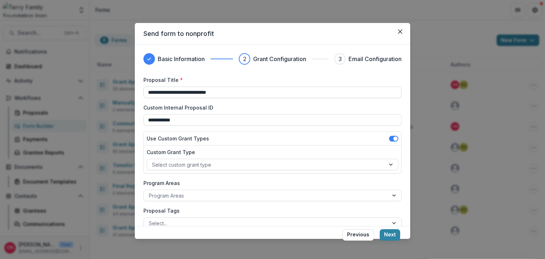
click at [241, 94] on input "**********" at bounding box center [272, 91] width 258 height 11
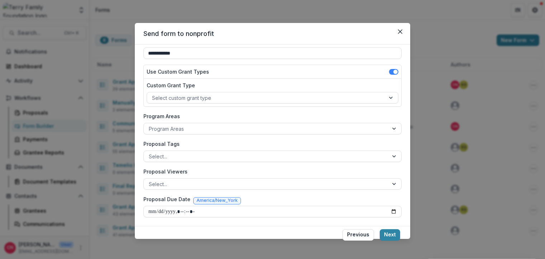
scroll to position [0, 0]
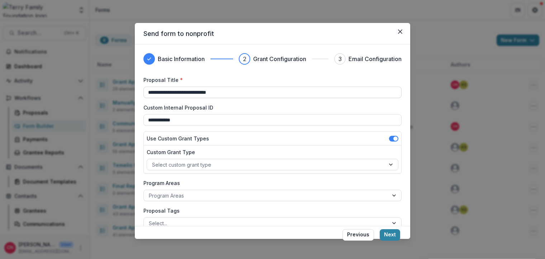
drag, startPoint x: 165, startPoint y: 92, endPoint x: 140, endPoint y: 92, distance: 24.7
click at [143, 92] on input "**********" at bounding box center [272, 91] width 258 height 11
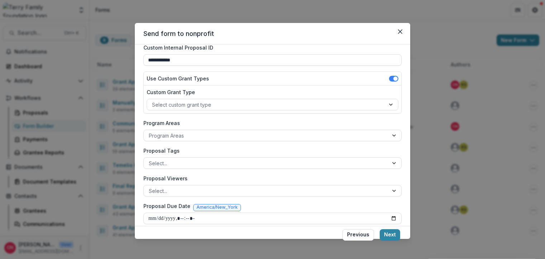
scroll to position [67, 0]
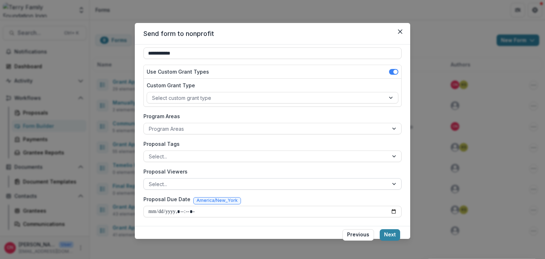
type input "**********"
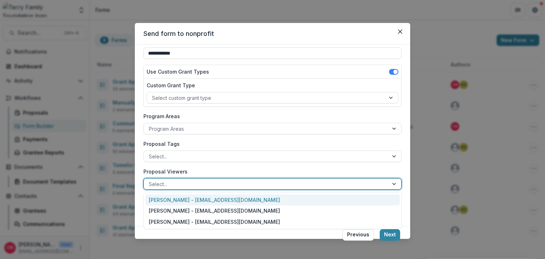
click at [394, 181] on div at bounding box center [394, 183] width 13 height 11
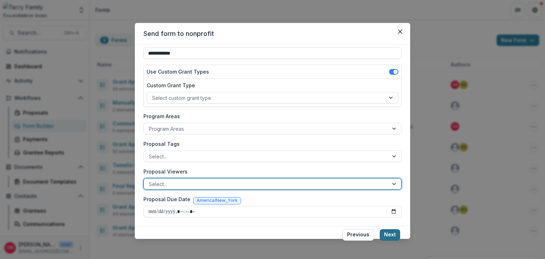
click at [387, 234] on button "Next" at bounding box center [390, 234] width 20 height 11
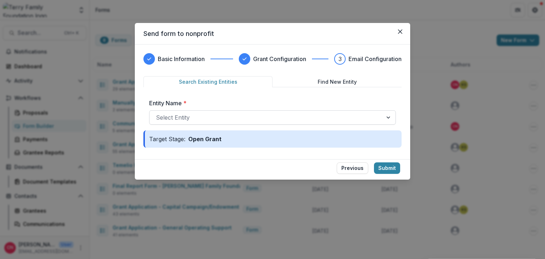
click at [389, 116] on div at bounding box center [389, 117] width 13 height 14
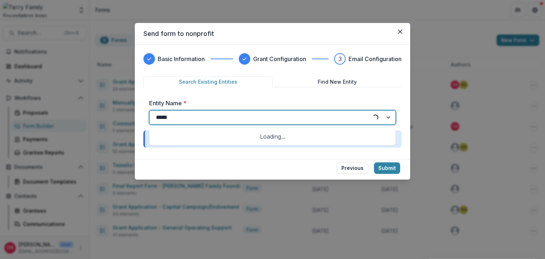
type input "******"
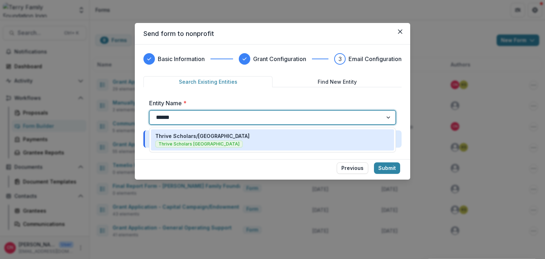
click at [181, 138] on p "Thrive Scholars/[GEOGRAPHIC_DATA]" at bounding box center [202, 136] width 94 height 8
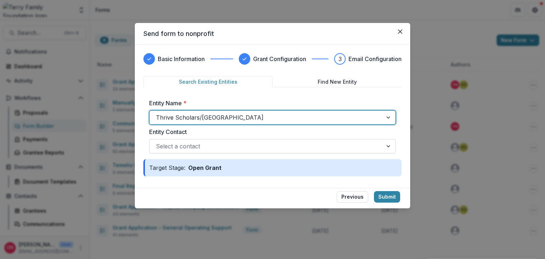
click at [388, 145] on div at bounding box center [389, 146] width 13 height 14
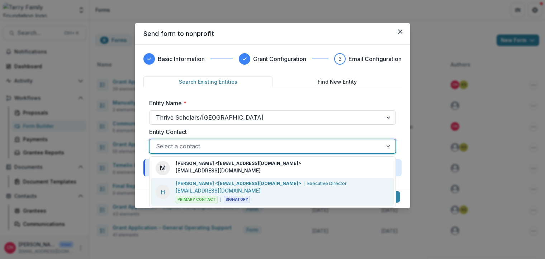
click at [191, 184] on p "Hannah Oberholtzer <hoberholtzer@thrivescholars.org>" at bounding box center [239, 183] width 126 height 6
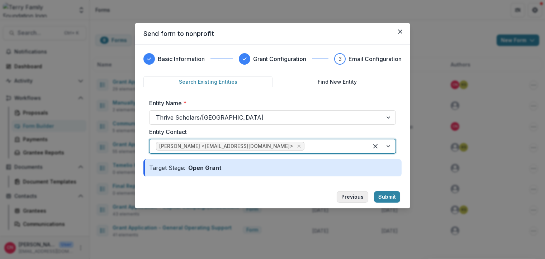
click at [347, 195] on button "Previous" at bounding box center [353, 196] width 32 height 11
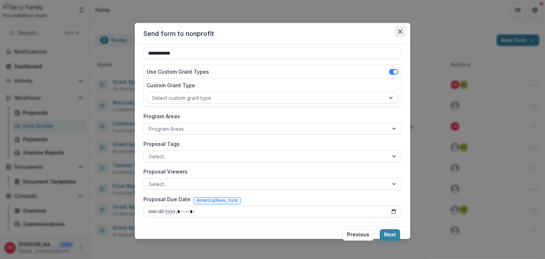
click at [397, 29] on button "Close" at bounding box center [399, 31] width 11 height 11
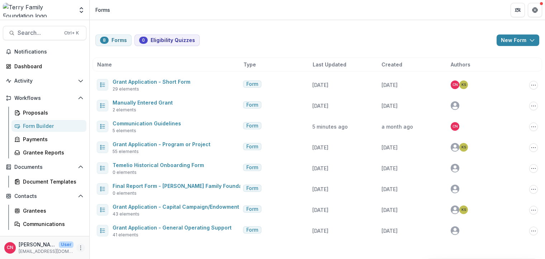
click at [81, 246] on icon "More" at bounding box center [81, 248] width 6 height 6
click at [117, 232] on link "User Settings" at bounding box center [128, 232] width 77 height 12
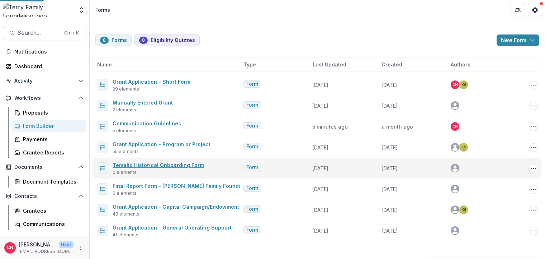
select select "**********"
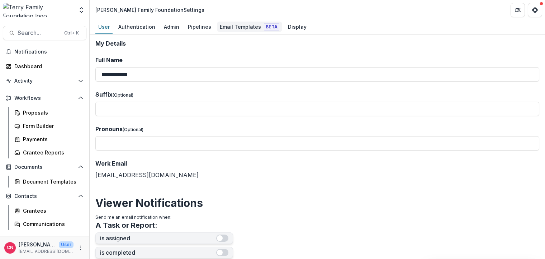
click at [238, 26] on div "Email Templates Beta" at bounding box center [249, 27] width 65 height 10
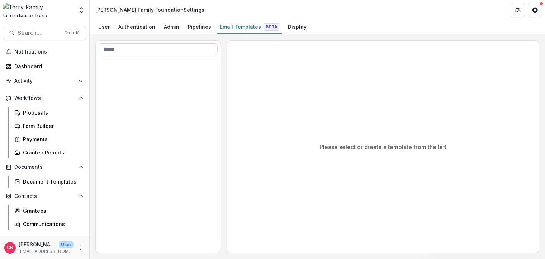
click at [125, 51] on input at bounding box center [158, 48] width 119 height 11
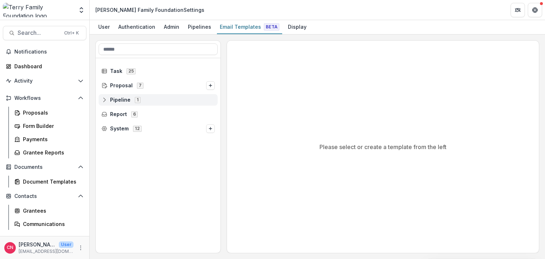
click at [104, 96] on span "Pipeline 1" at bounding box center [157, 99] width 113 height 6
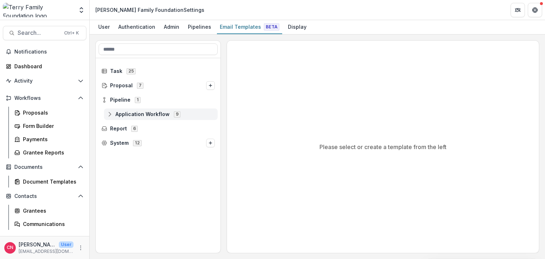
click at [110, 112] on circle at bounding box center [109, 112] width 1 height 1
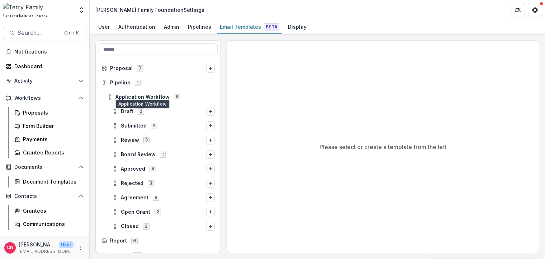
scroll to position [27, 0]
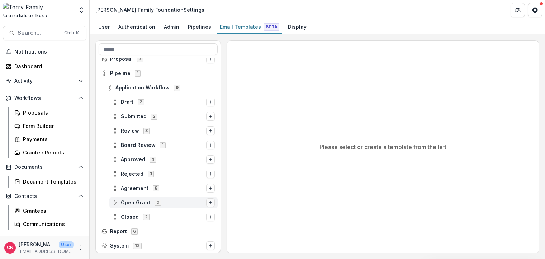
click at [213, 201] on button "Options" at bounding box center [210, 202] width 9 height 9
click at [210, 200] on icon "Options" at bounding box center [210, 202] width 4 height 4
click at [115, 199] on span "Open Grant 2" at bounding box center [159, 202] width 94 height 6
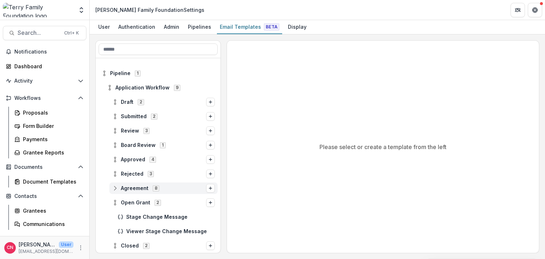
scroll to position [55, 0]
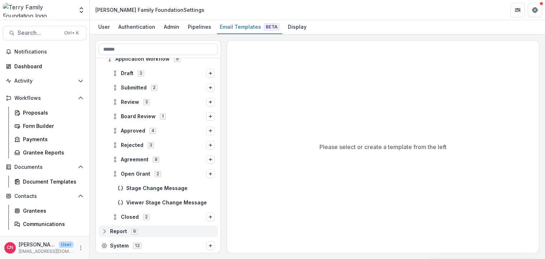
click at [104, 229] on icon at bounding box center [104, 230] width 5 height 2
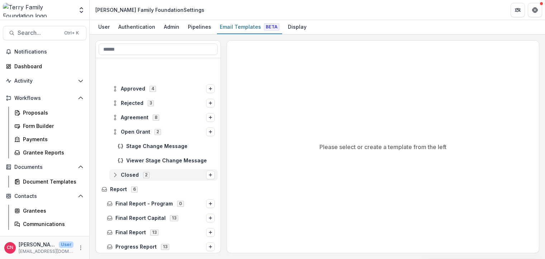
scroll to position [141, 0]
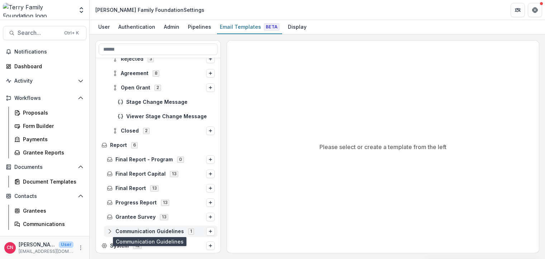
click at [138, 230] on span "Communication Guidelines" at bounding box center [149, 231] width 68 height 6
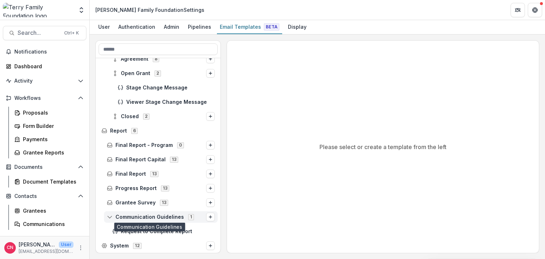
click at [143, 213] on span "Communication Guidelines 1" at bounding box center [156, 216] width 99 height 6
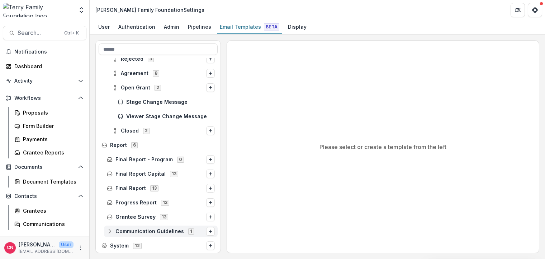
scroll to position [141, 0]
click at [140, 231] on span "Communication Guidelines" at bounding box center [149, 231] width 68 height 6
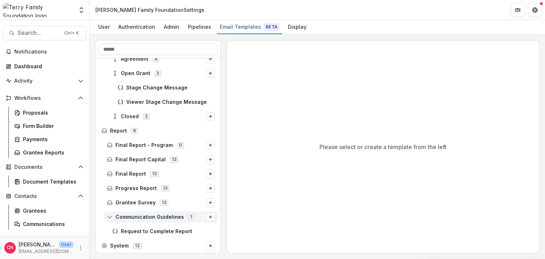
click at [110, 213] on span "Communication Guidelines 1" at bounding box center [156, 216] width 99 height 6
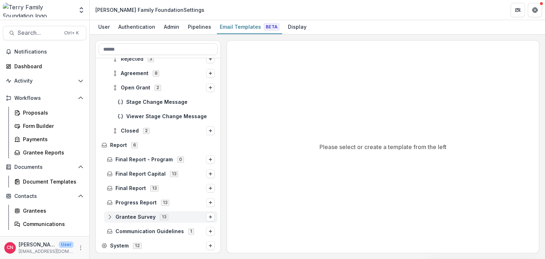
scroll to position [141, 0]
click at [153, 229] on span "Communication Guidelines" at bounding box center [149, 231] width 68 height 6
drag, startPoint x: 26, startPoint y: 210, endPoint x: 53, endPoint y: 175, distance: 44.8
click at [26, 210] on div "Grantees" at bounding box center [52, 211] width 58 height 8
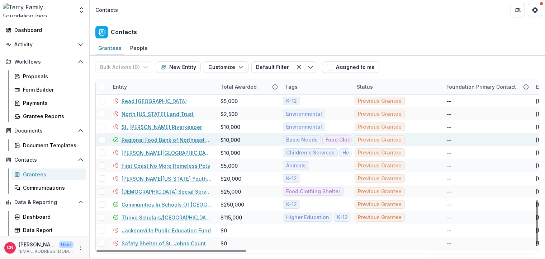
scroll to position [473, 0]
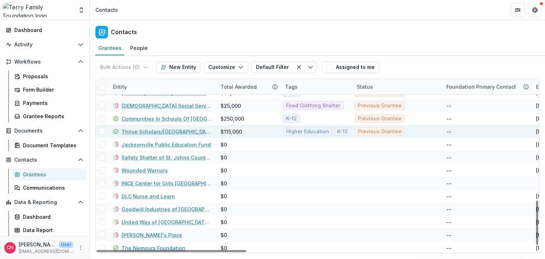
click at [143, 130] on link "Thrive Scholars/[GEOGRAPHIC_DATA]" at bounding box center [167, 132] width 90 height 8
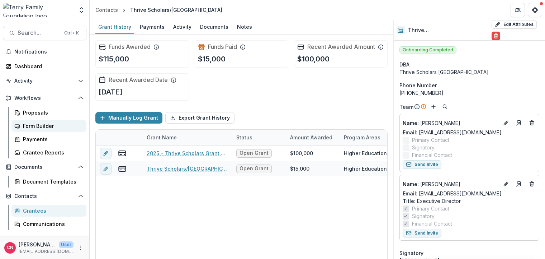
click at [27, 123] on div "Form Builder" at bounding box center [52, 126] width 58 height 8
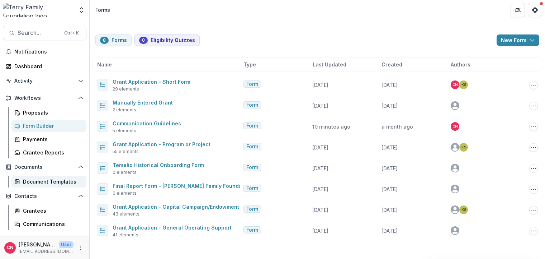
click at [46, 178] on div "Document Templates" at bounding box center [52, 182] width 58 height 8
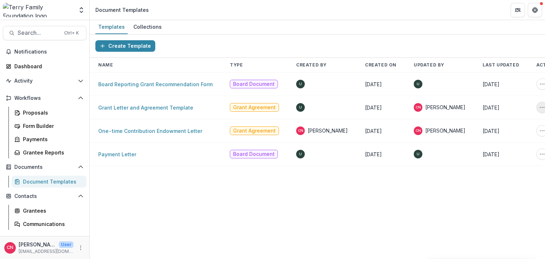
click at [539, 107] on icon "More Action" at bounding box center [542, 107] width 6 height 6
click at [122, 106] on link "Grant Letter and Agreement Template" at bounding box center [145, 107] width 95 height 6
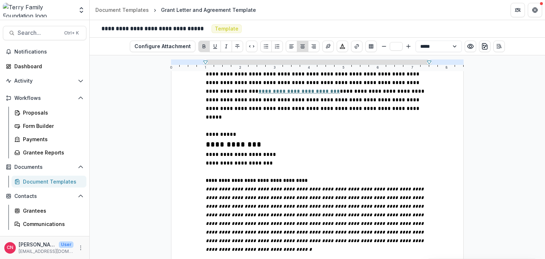
scroll to position [215, 0]
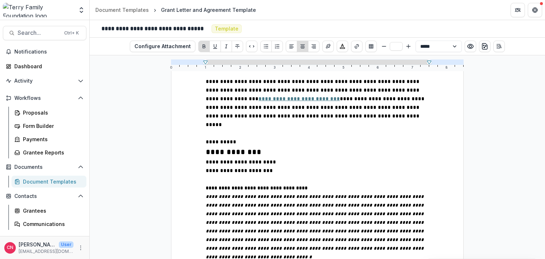
type input "**"
drag, startPoint x: 262, startPoint y: 148, endPoint x: 203, endPoint y: 149, distance: 59.5
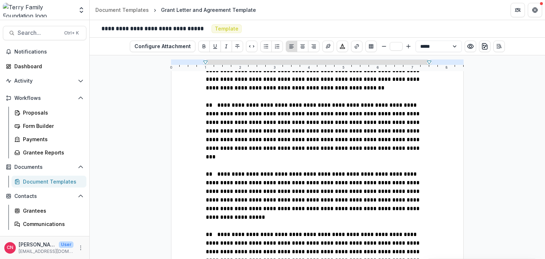
scroll to position [990, 0]
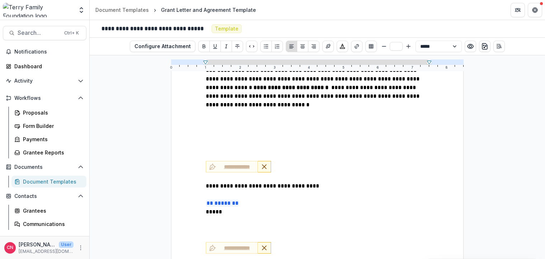
drag, startPoint x: 268, startPoint y: 177, endPoint x: 267, endPoint y: 182, distance: 5.1
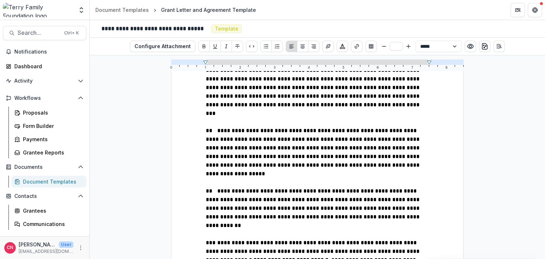
scroll to position [775, 0]
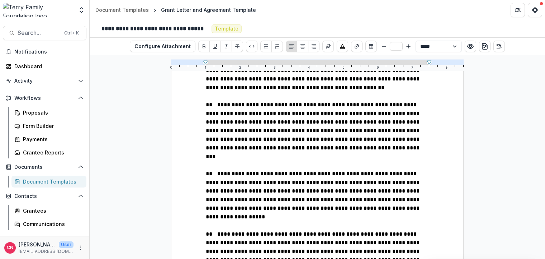
click at [59, 182] on div "Document Templates" at bounding box center [52, 182] width 58 height 8
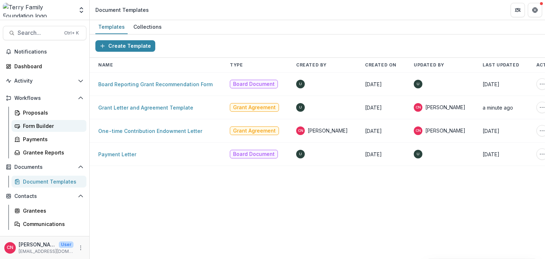
click at [33, 126] on div "Form Builder" at bounding box center [52, 126] width 58 height 8
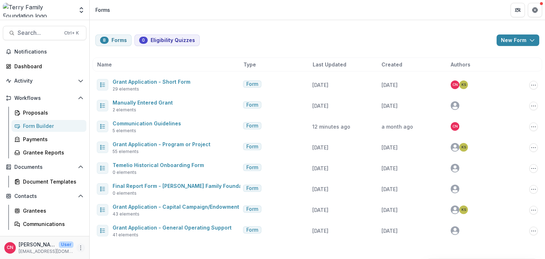
click at [78, 245] on icon "More" at bounding box center [81, 248] width 6 height 6
click at [128, 231] on link "User Settings" at bounding box center [128, 232] width 77 height 12
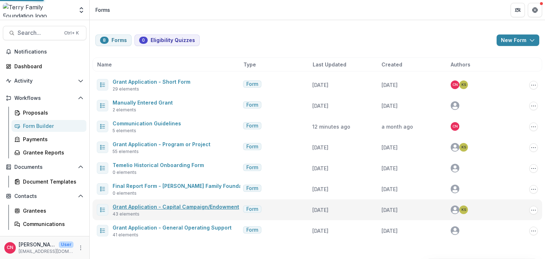
select select "**********"
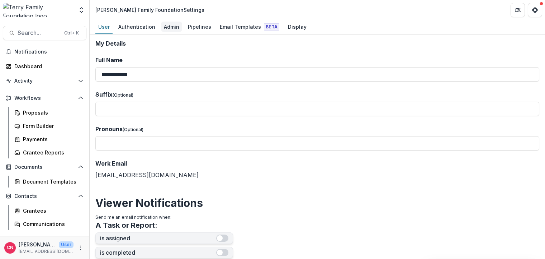
click at [172, 27] on div "Admin" at bounding box center [171, 27] width 21 height 10
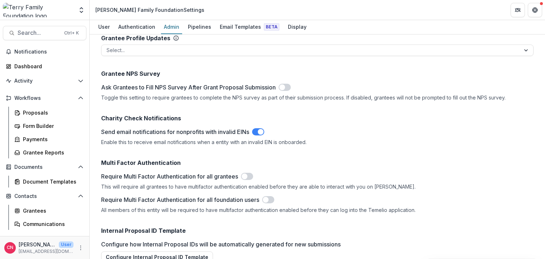
scroll to position [909, 0]
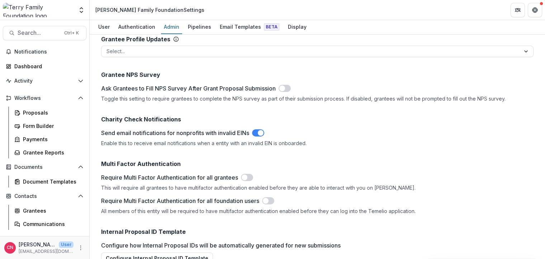
click at [161, 20] on link "Admin" at bounding box center [171, 27] width 21 height 14
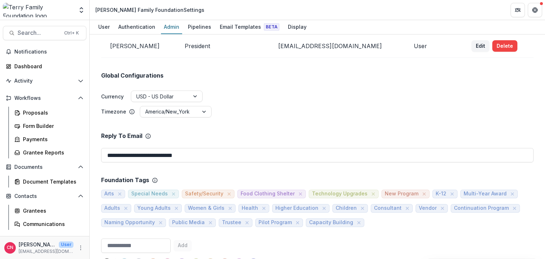
scroll to position [0, 0]
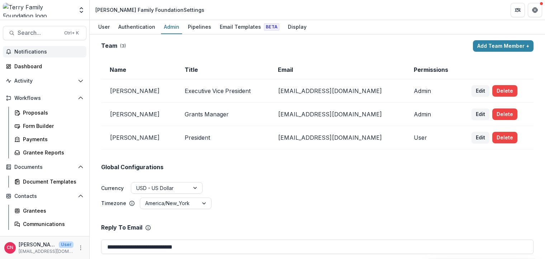
click at [161, 20] on link "Admin" at bounding box center [171, 27] width 21 height 14
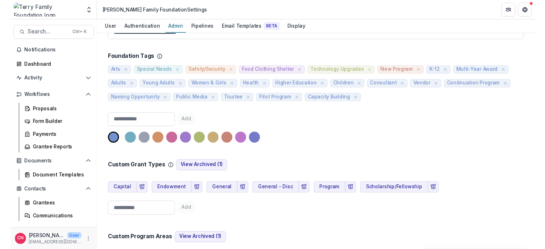
scroll to position [215, 0]
